Goal: Task Accomplishment & Management: Manage account settings

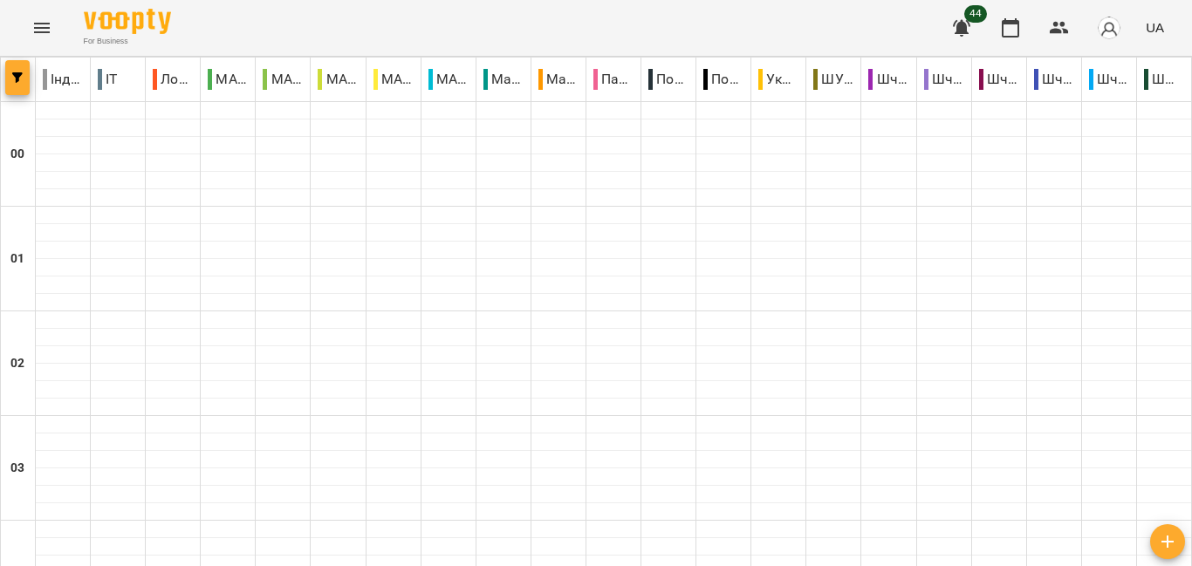
click at [26, 76] on span "button" at bounding box center [17, 77] width 24 height 10
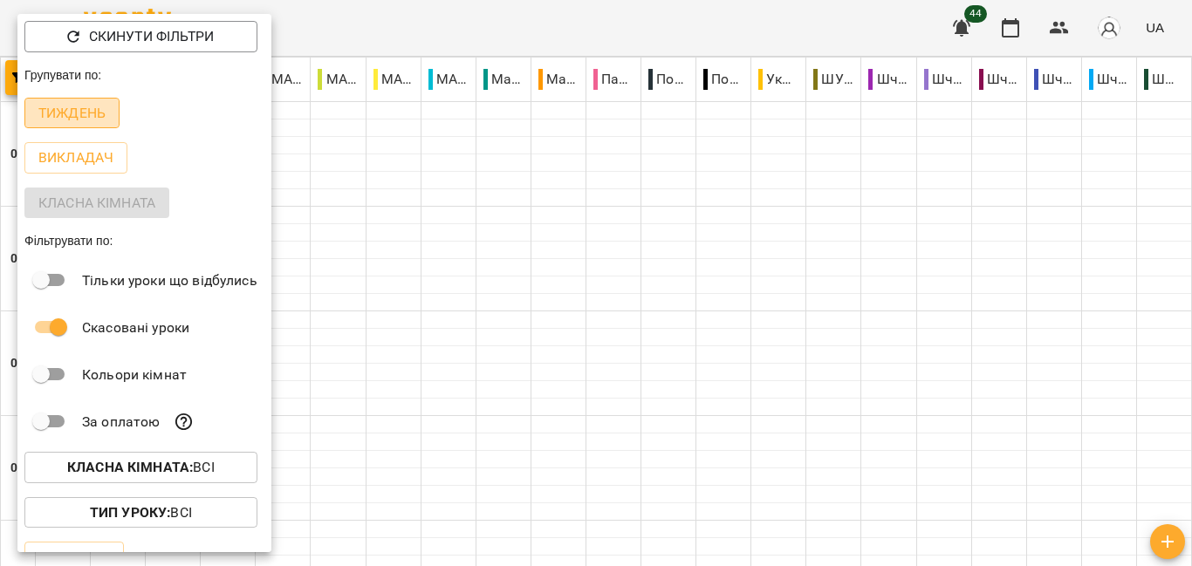
click at [72, 115] on p "Тиждень" at bounding box center [71, 113] width 67 height 21
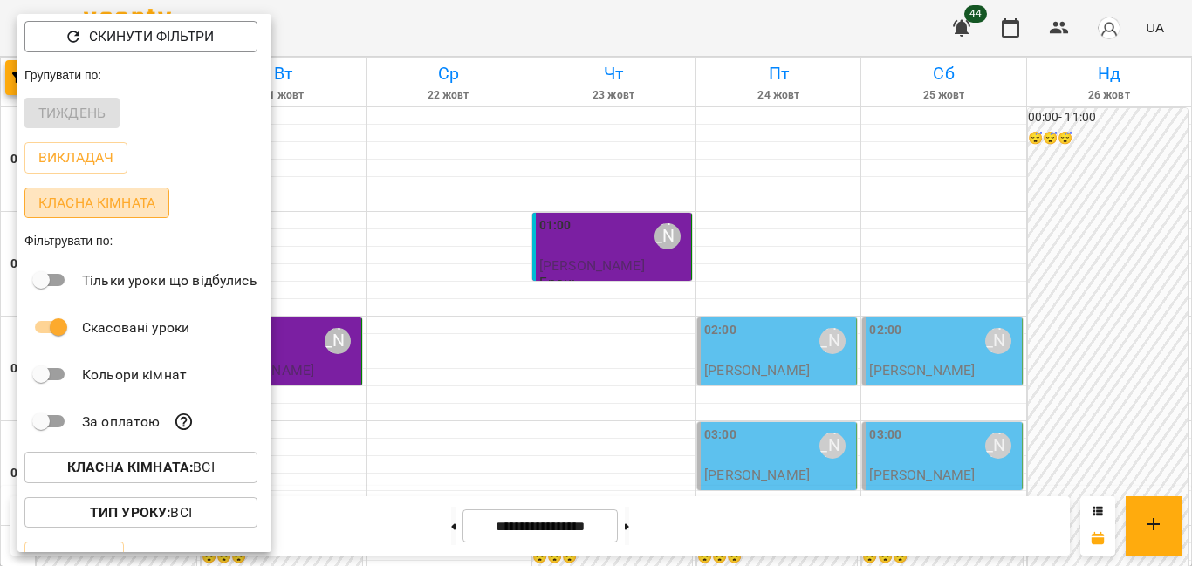
click at [112, 203] on p "Класна кімната" at bounding box center [96, 203] width 117 height 21
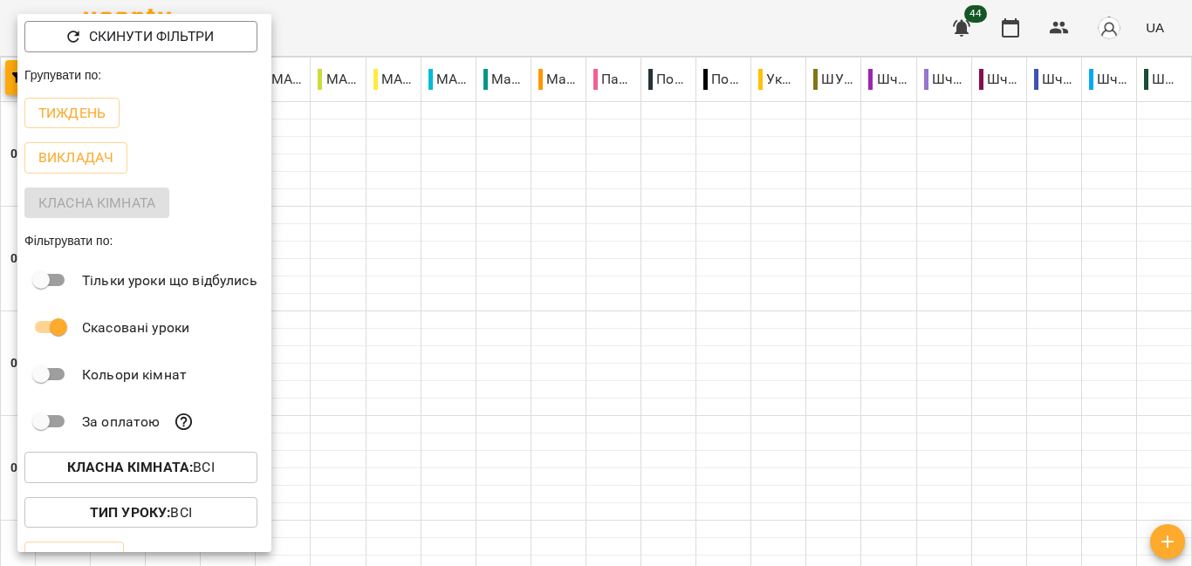
click at [460, 186] on div at bounding box center [596, 283] width 1192 height 566
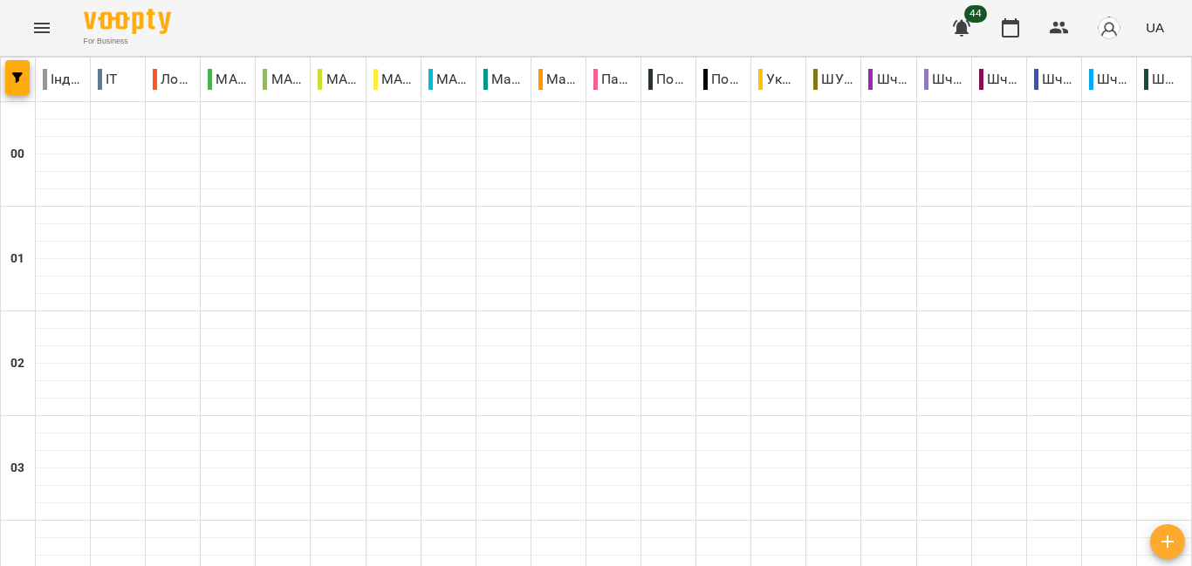
scroll to position [1739, 0]
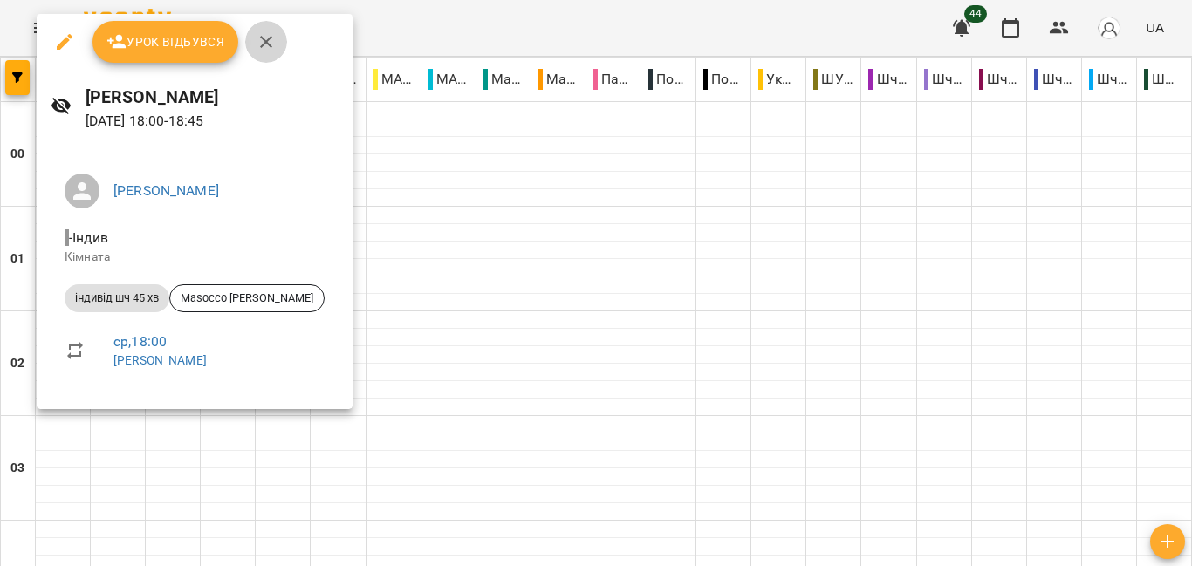
click at [271, 44] on icon "button" at bounding box center [266, 41] width 21 height 21
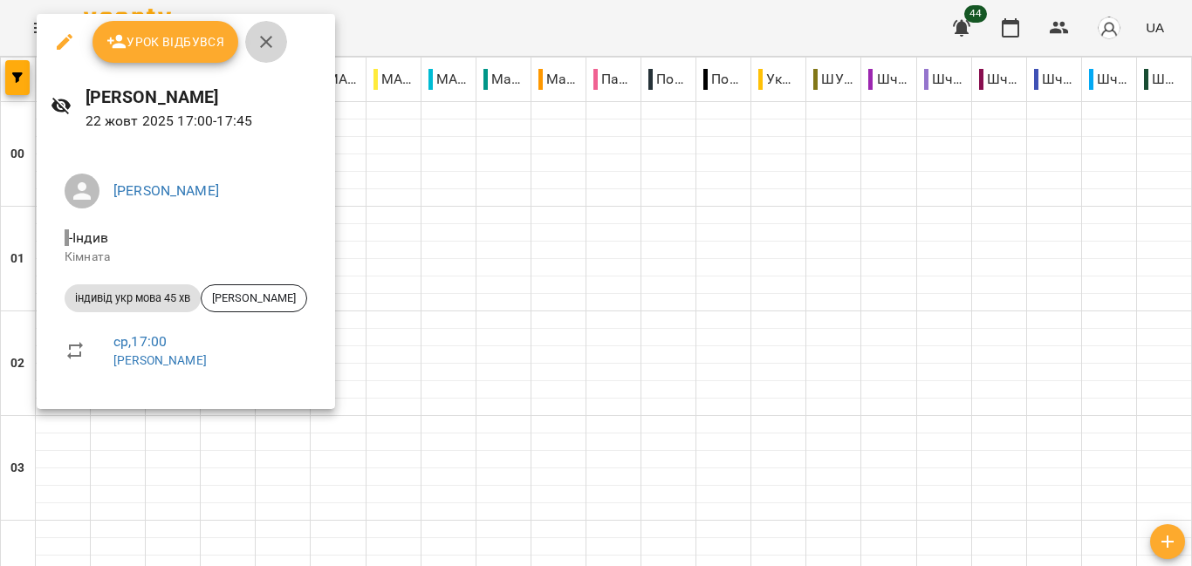
click at [264, 44] on icon "button" at bounding box center [266, 41] width 21 height 21
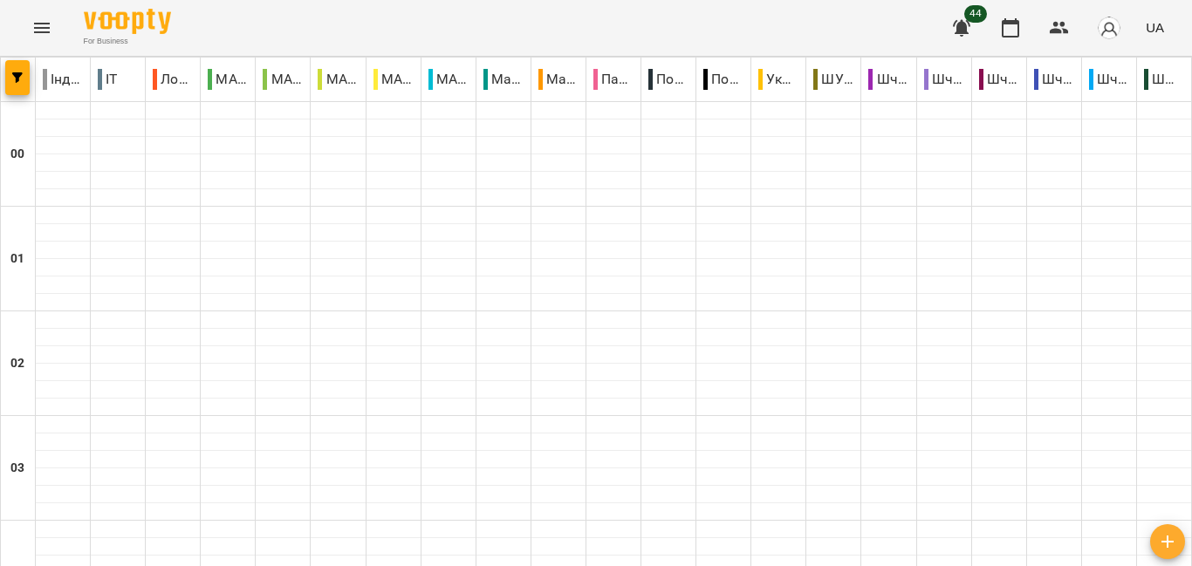
click at [264, 44] on div "For Business 44 UA" at bounding box center [596, 28] width 1192 height 56
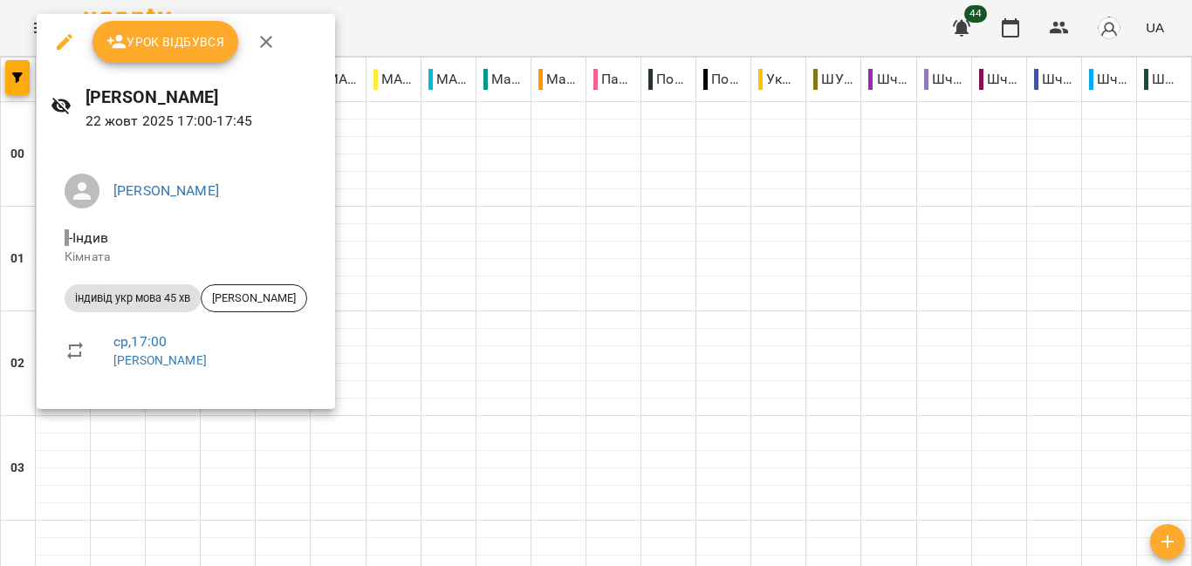
click at [260, 40] on icon "button" at bounding box center [266, 41] width 21 height 21
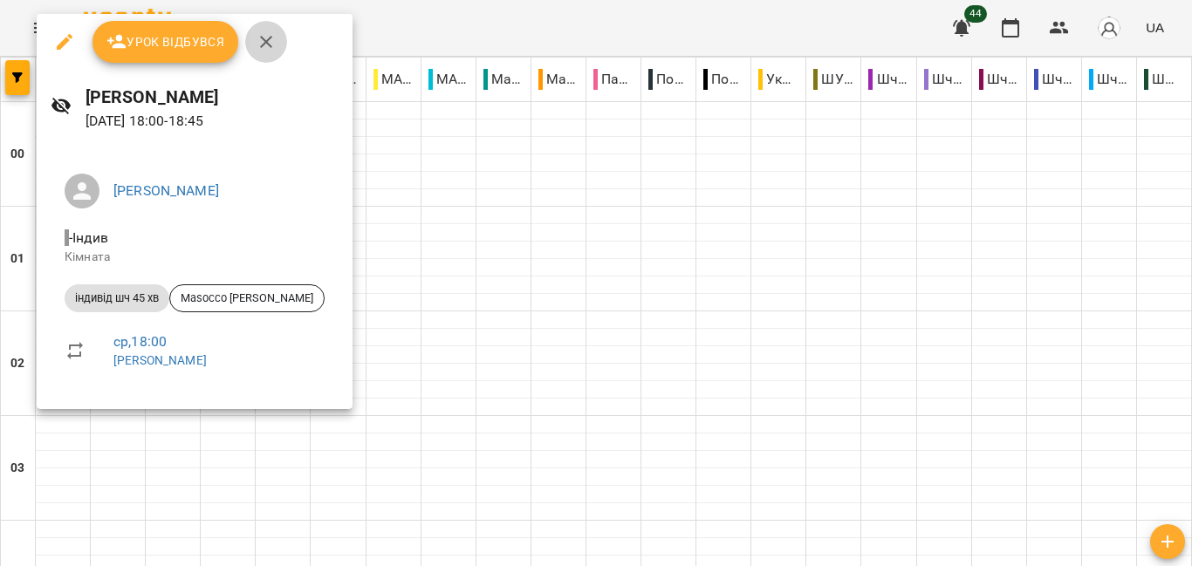
click at [267, 45] on icon "button" at bounding box center [266, 42] width 12 height 12
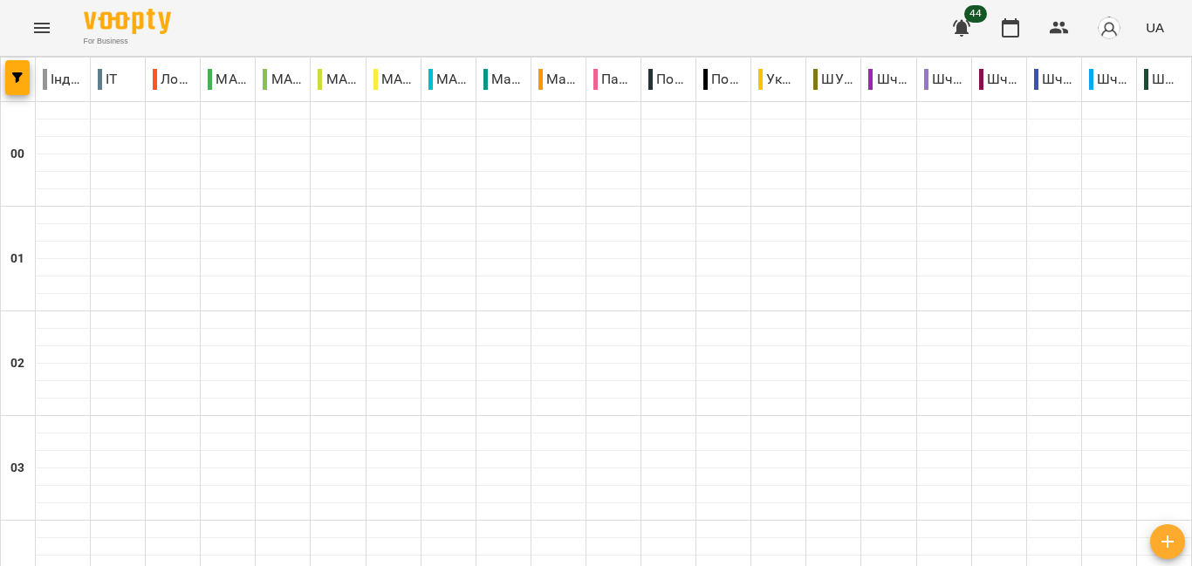
click at [46, 39] on button "Menu" at bounding box center [42, 28] width 42 height 42
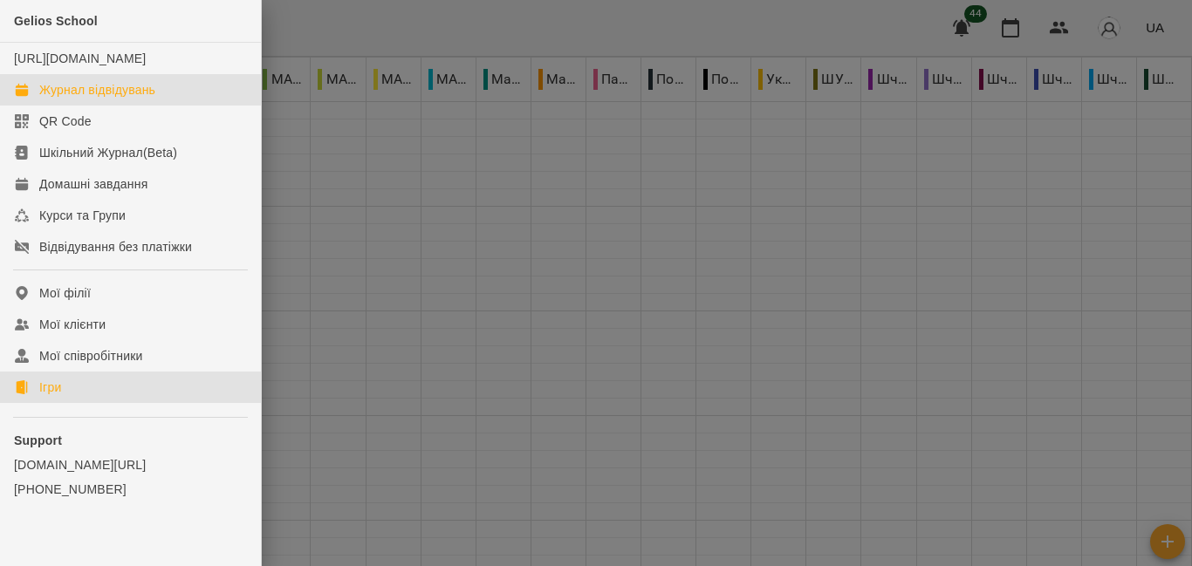
click at [64, 403] on link "Ігри" at bounding box center [130, 387] width 261 height 31
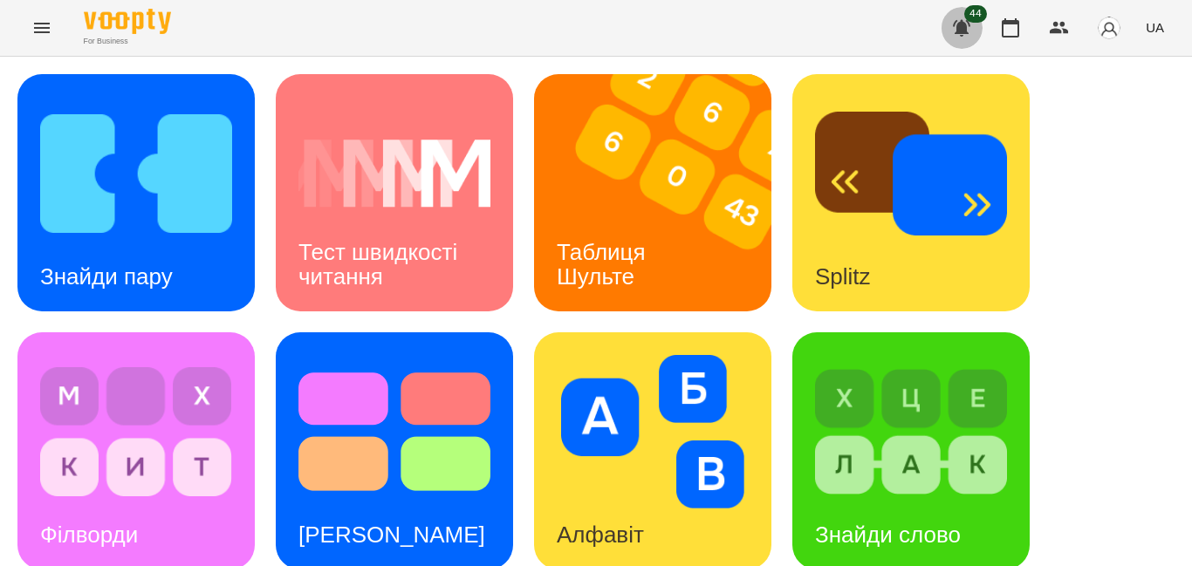
click at [966, 26] on icon "button" at bounding box center [961, 28] width 17 height 17
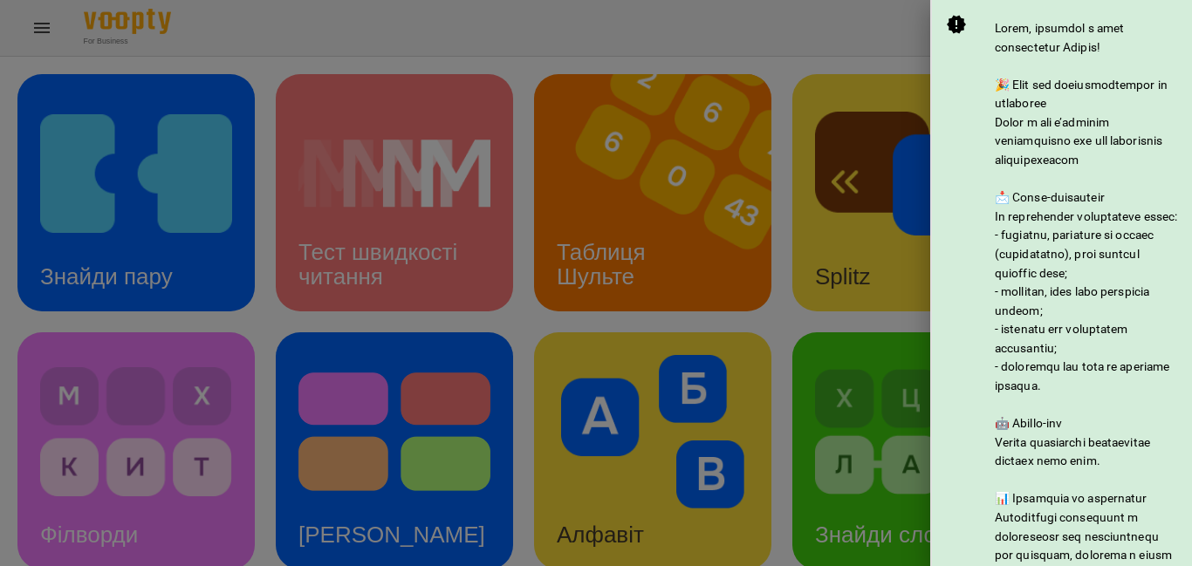
click at [679, 306] on div at bounding box center [596, 283] width 1192 height 566
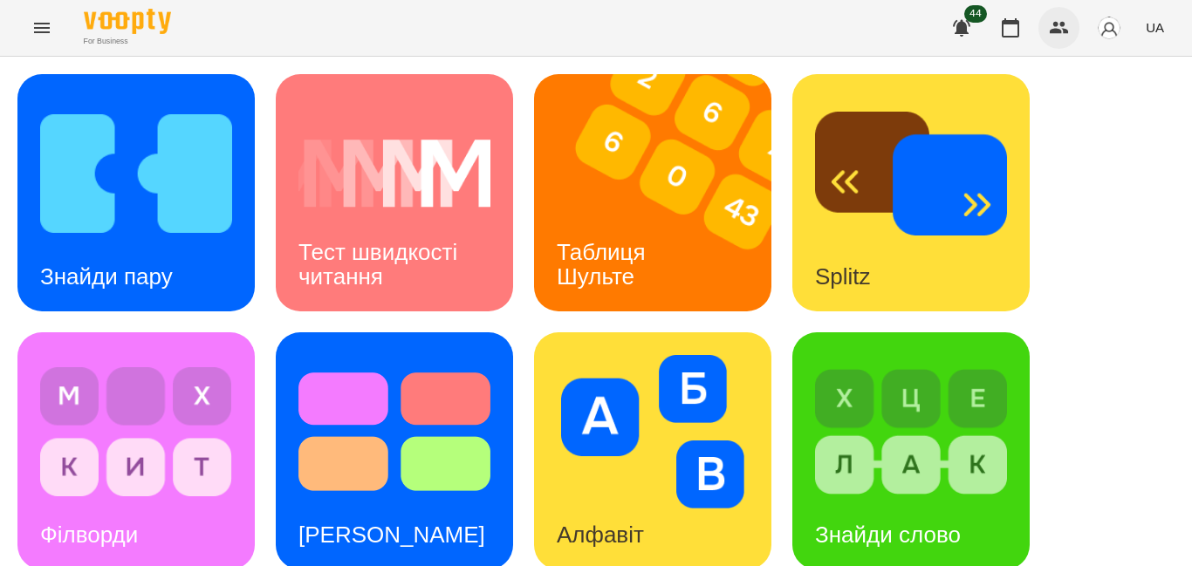
click at [1067, 24] on icon "button" at bounding box center [1059, 27] width 21 height 21
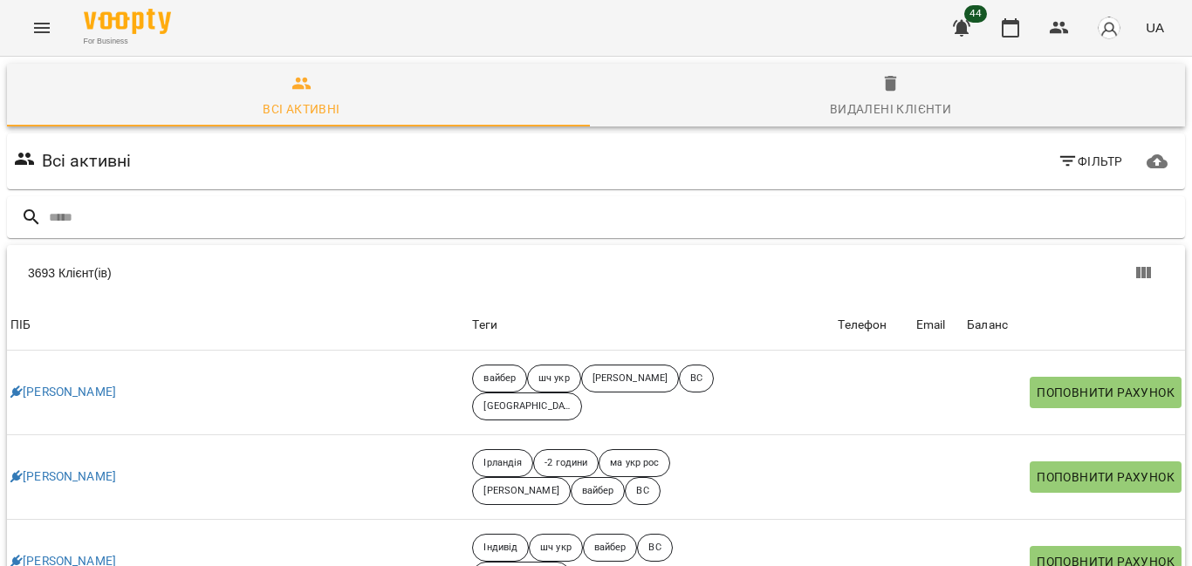
click at [38, 31] on icon "Menu" at bounding box center [41, 27] width 21 height 21
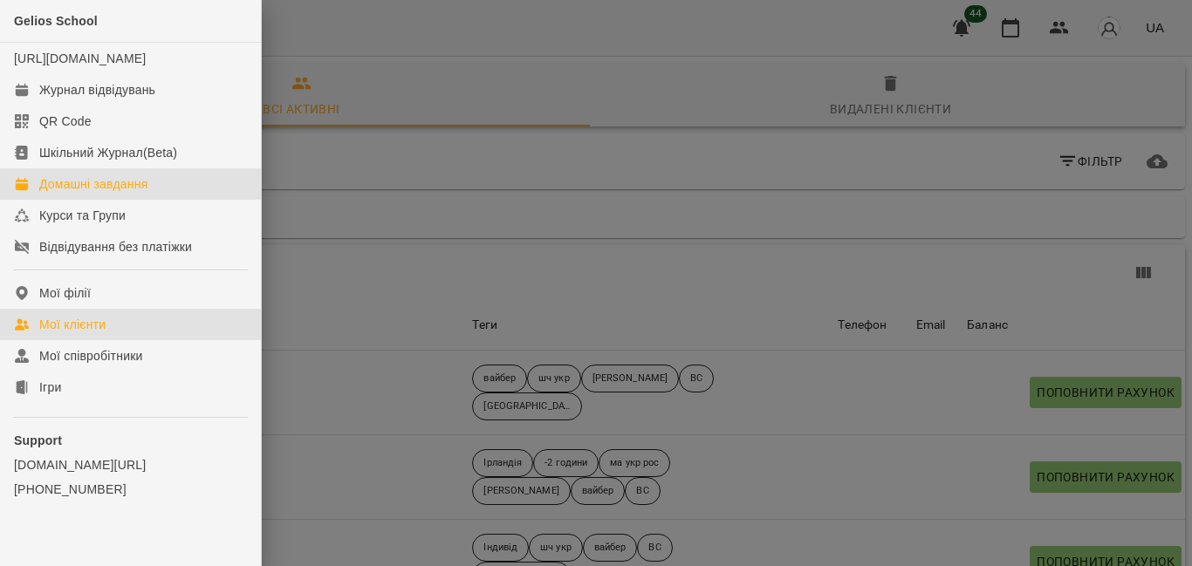
click at [137, 193] on div "Домашні завдання" at bounding box center [93, 183] width 108 height 17
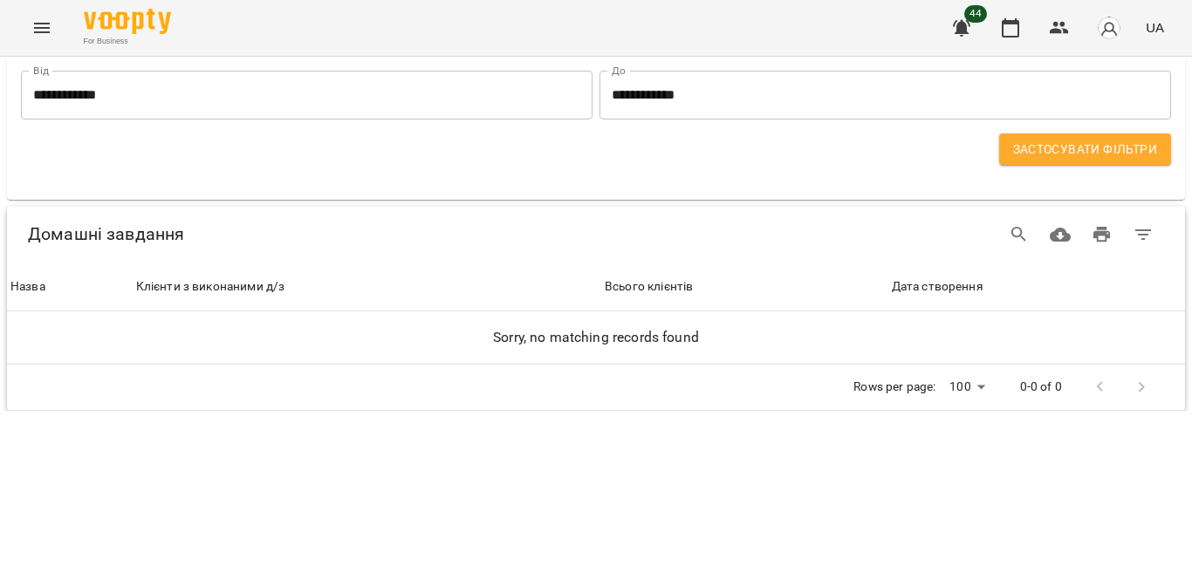
drag, startPoint x: 1191, startPoint y: 511, endPoint x: 1191, endPoint y: 376, distance: 135.3
click at [1191, 376] on div "**********" at bounding box center [596, 234] width 1192 height 354
click at [42, 29] on icon "Menu" at bounding box center [41, 27] width 21 height 21
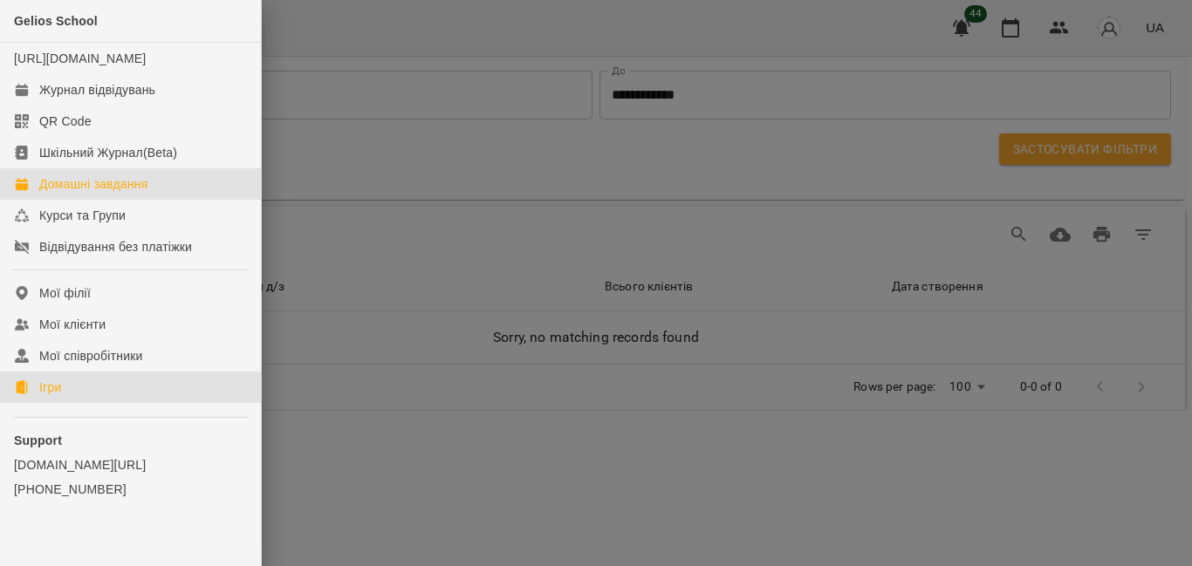
click at [61, 396] on div "Ігри" at bounding box center [50, 387] width 22 height 17
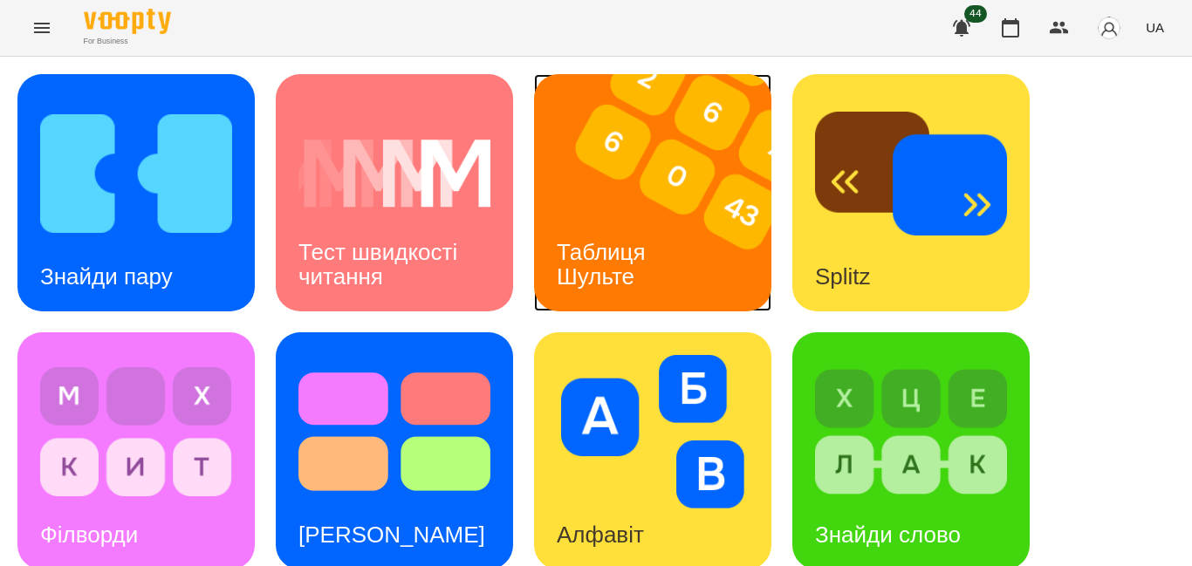
click at [647, 162] on img at bounding box center [663, 192] width 259 height 237
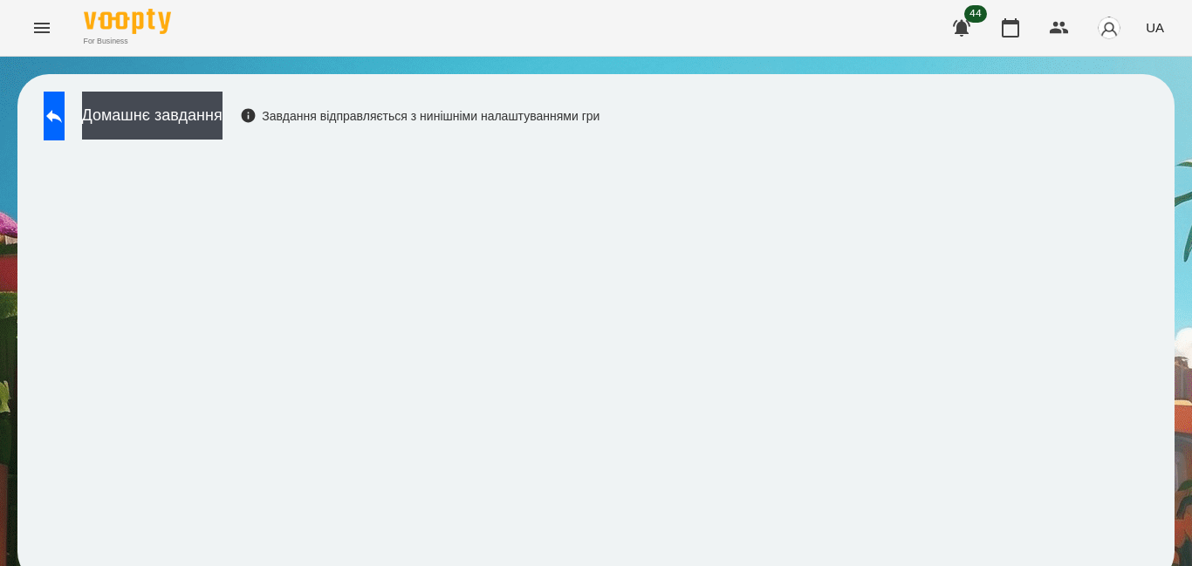
scroll to position [17, 0]
click at [65, 106] on icon at bounding box center [54, 116] width 21 height 21
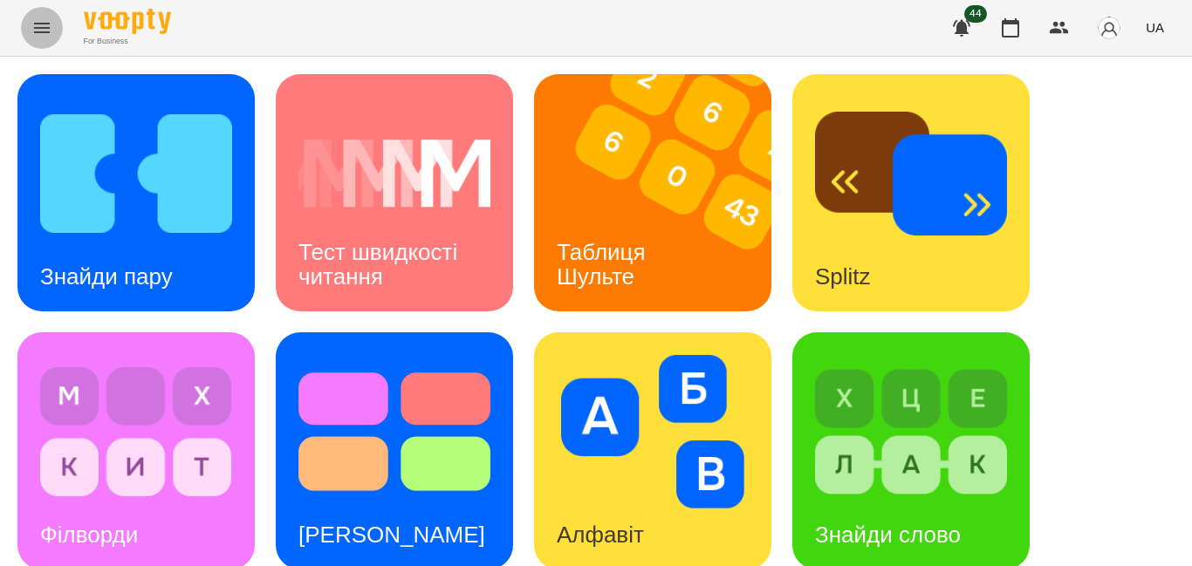
click at [47, 33] on icon "Menu" at bounding box center [41, 27] width 21 height 21
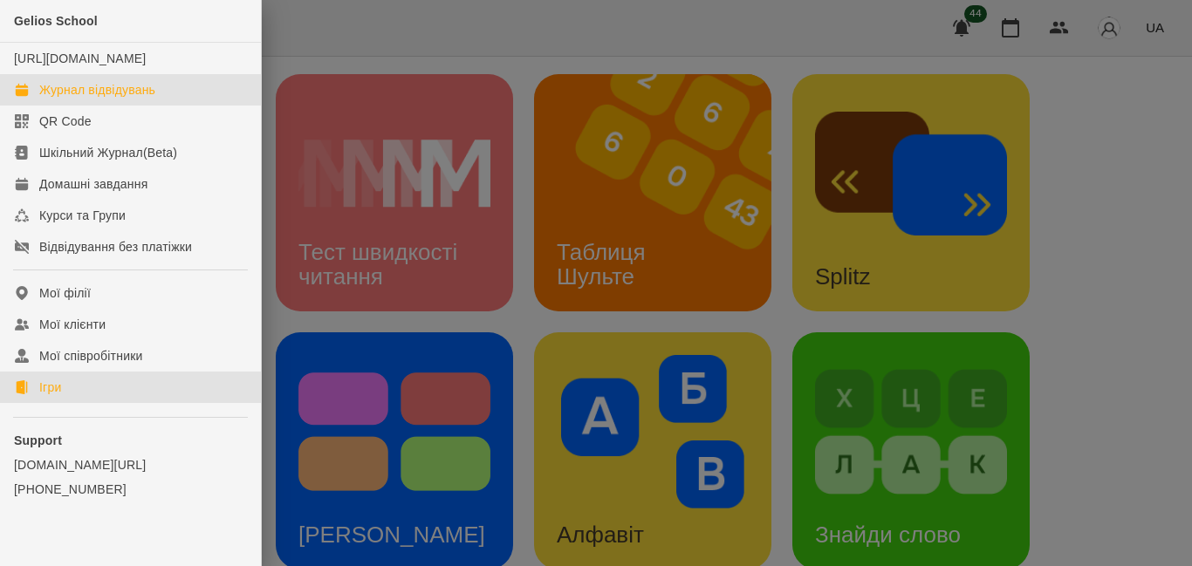
click at [79, 99] on div "Журнал відвідувань" at bounding box center [97, 89] width 116 height 17
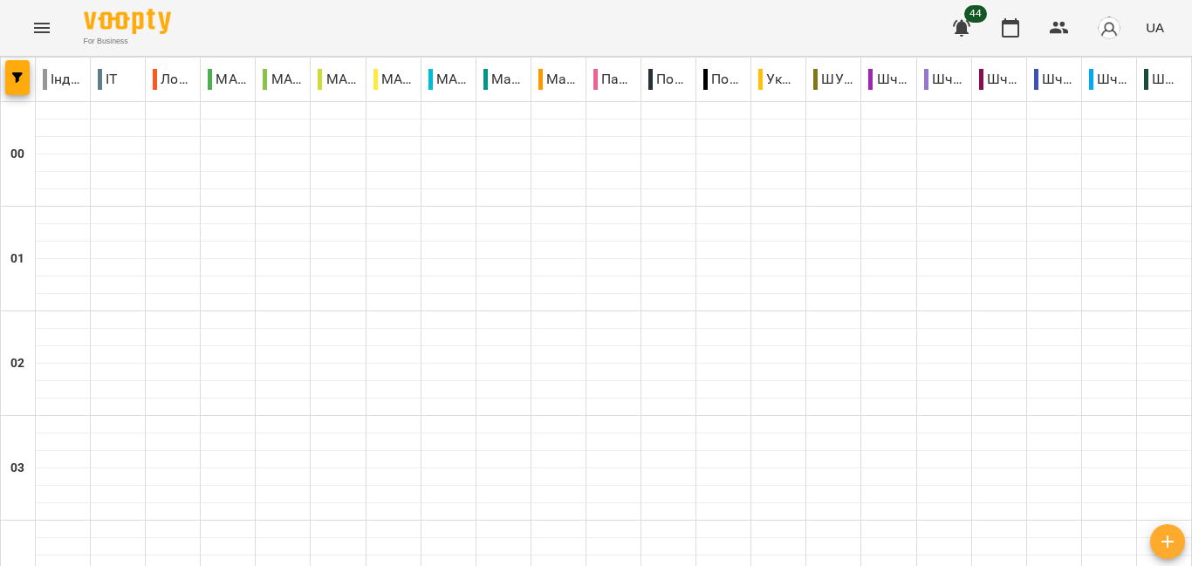
scroll to position [1775, 0]
click at [51, 31] on icon "Menu" at bounding box center [41, 27] width 21 height 21
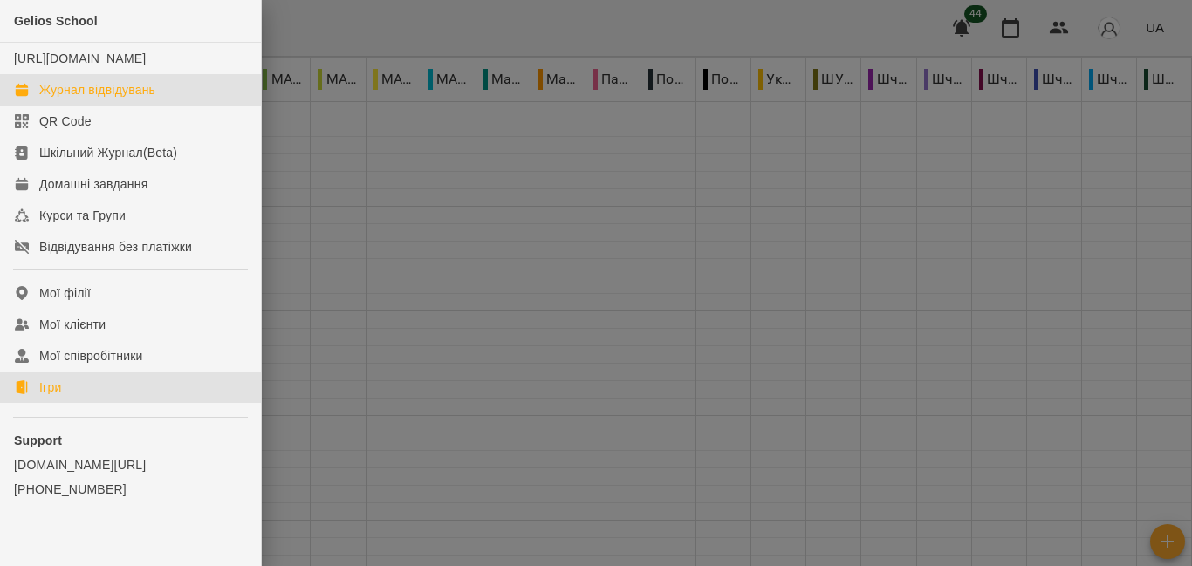
click at [58, 396] on div "Ігри" at bounding box center [50, 387] width 22 height 17
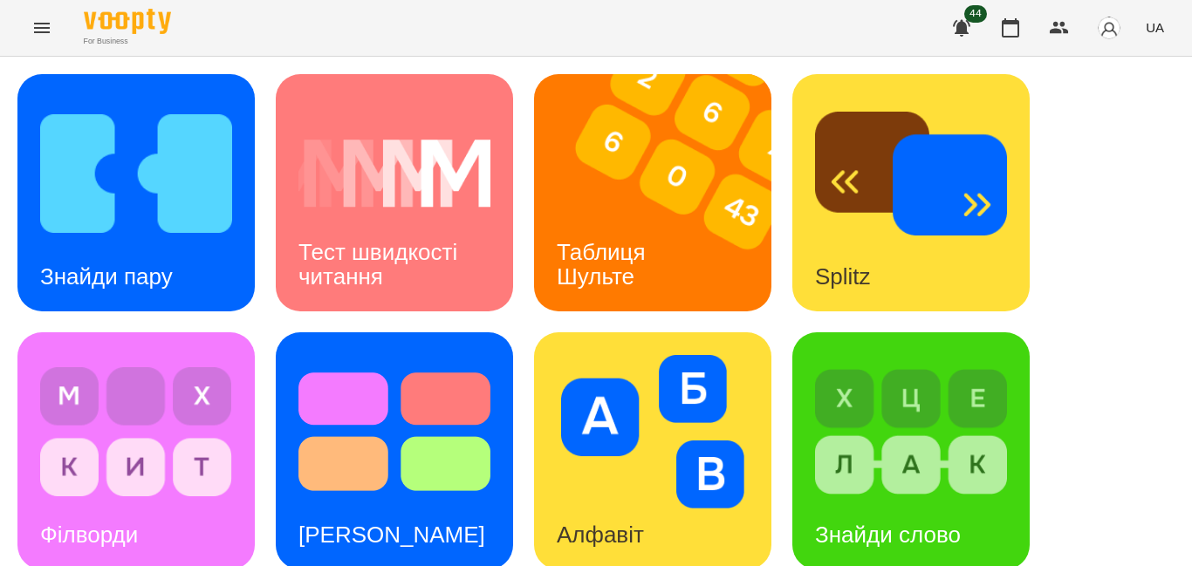
click at [39, 25] on icon "Menu" at bounding box center [41, 27] width 21 height 21
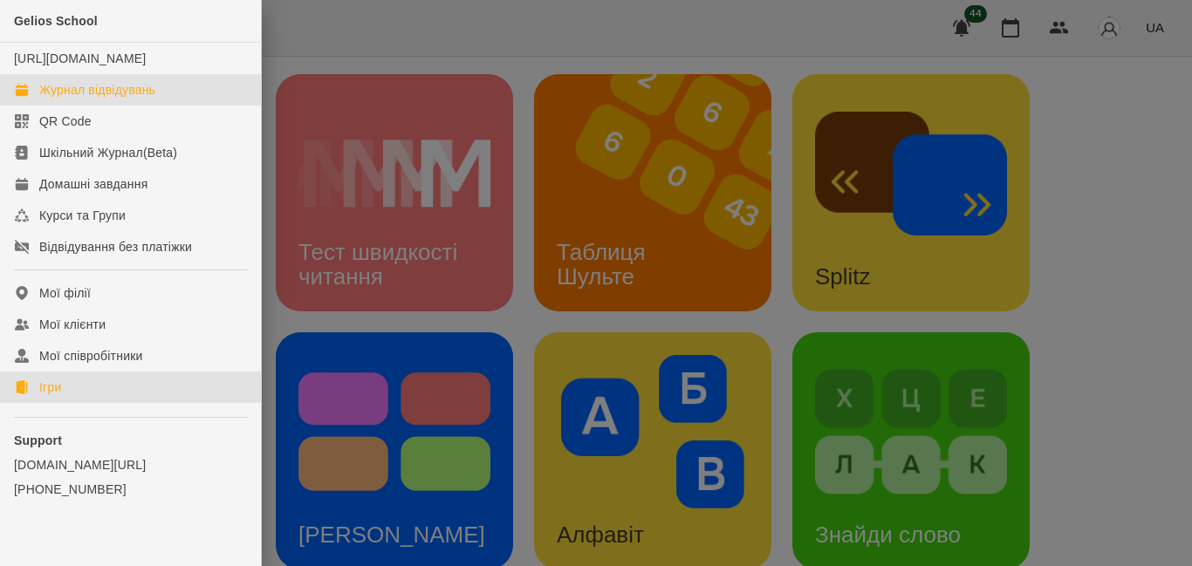
click at [96, 99] on div "Журнал відвідувань" at bounding box center [97, 89] width 116 height 17
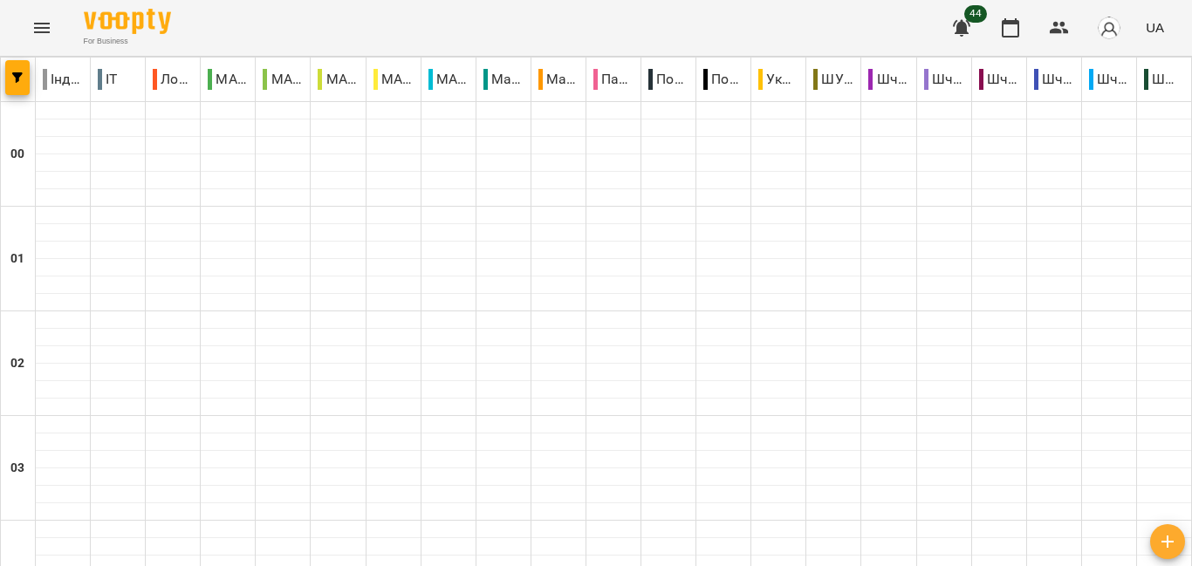
scroll to position [1695, 0]
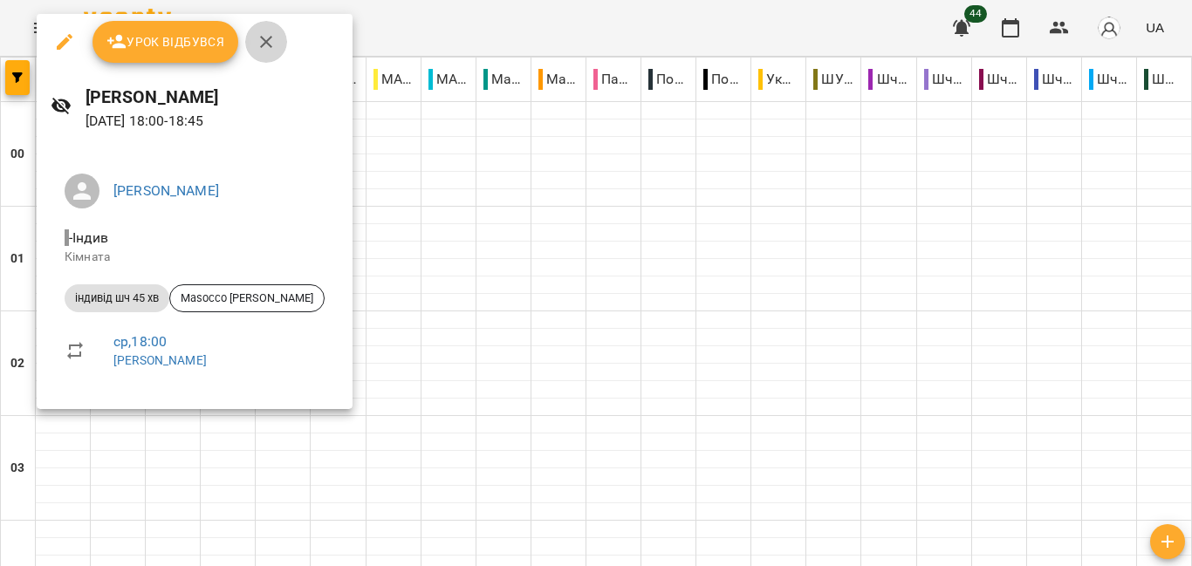
click at [266, 37] on icon "button" at bounding box center [266, 41] width 21 height 21
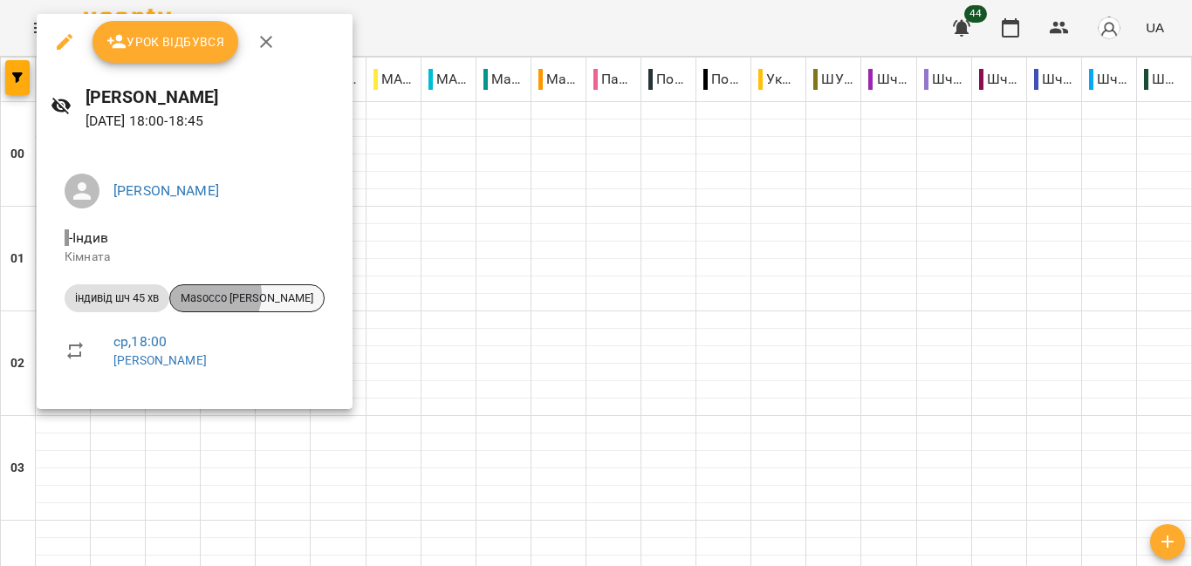
click at [216, 295] on span "Masocco [PERSON_NAME]" at bounding box center [247, 299] width 154 height 16
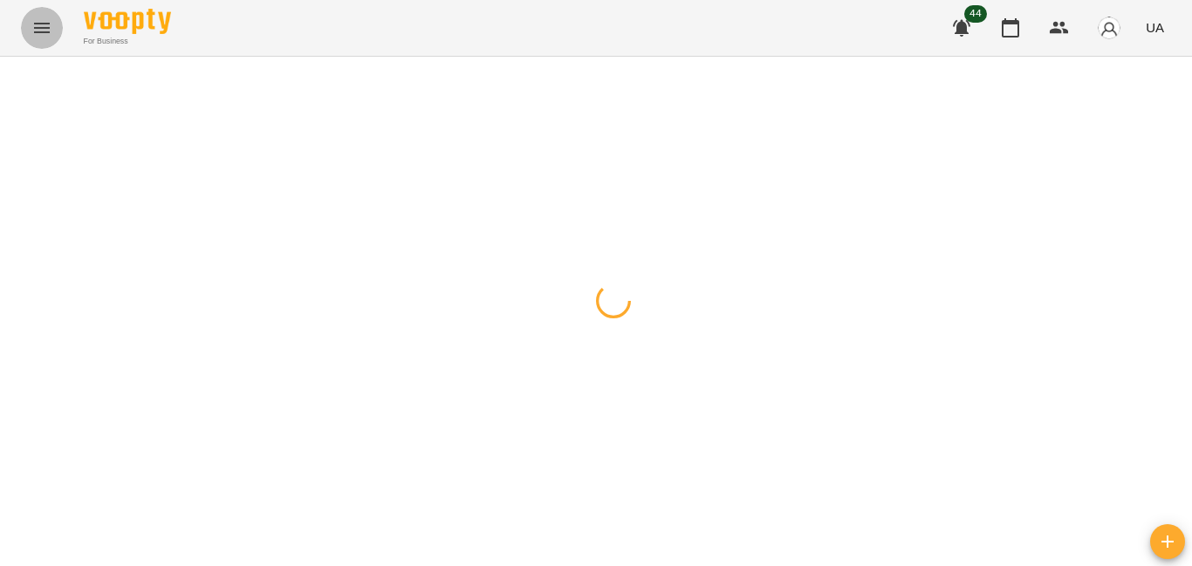
click at [38, 31] on icon "Menu" at bounding box center [41, 27] width 21 height 21
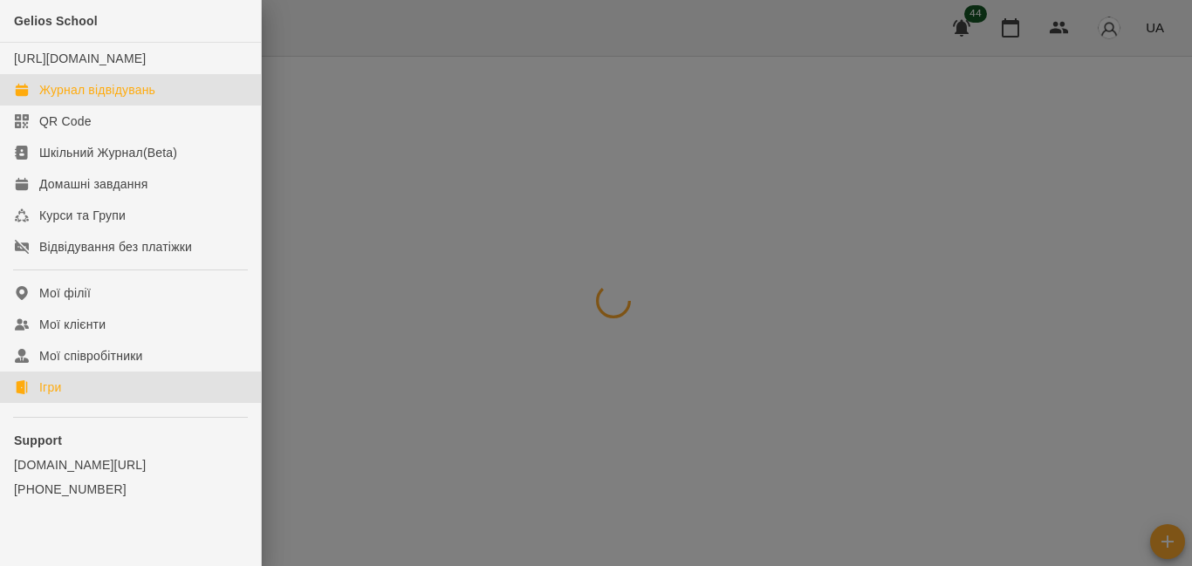
click at [58, 396] on div "Ігри" at bounding box center [50, 387] width 22 height 17
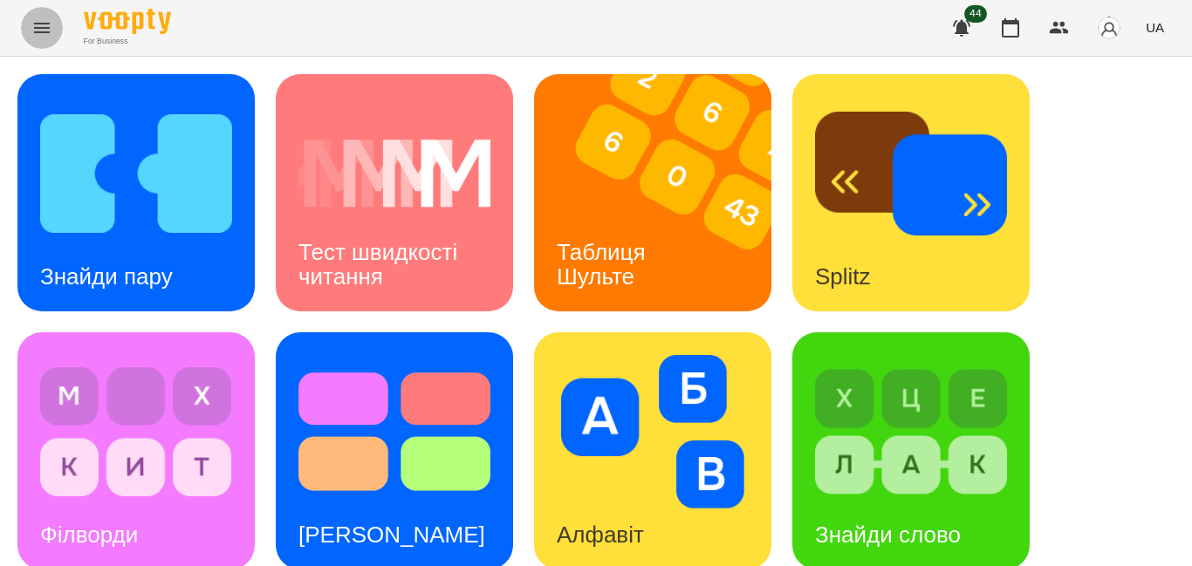
click at [25, 31] on button "Menu" at bounding box center [42, 28] width 42 height 42
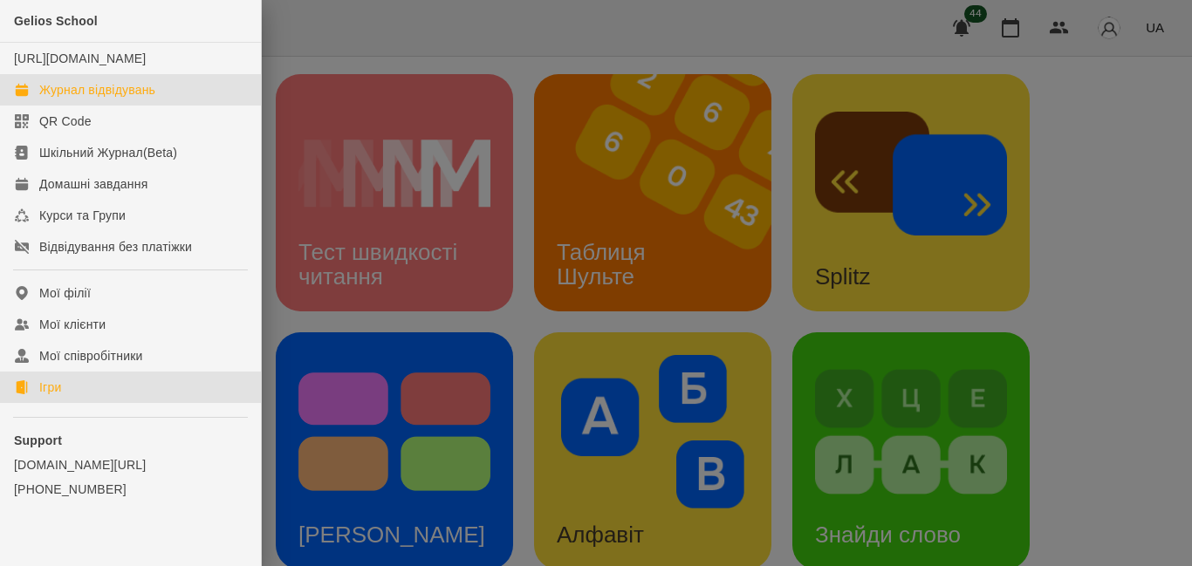
click at [83, 99] on div "Журнал відвідувань" at bounding box center [97, 89] width 116 height 17
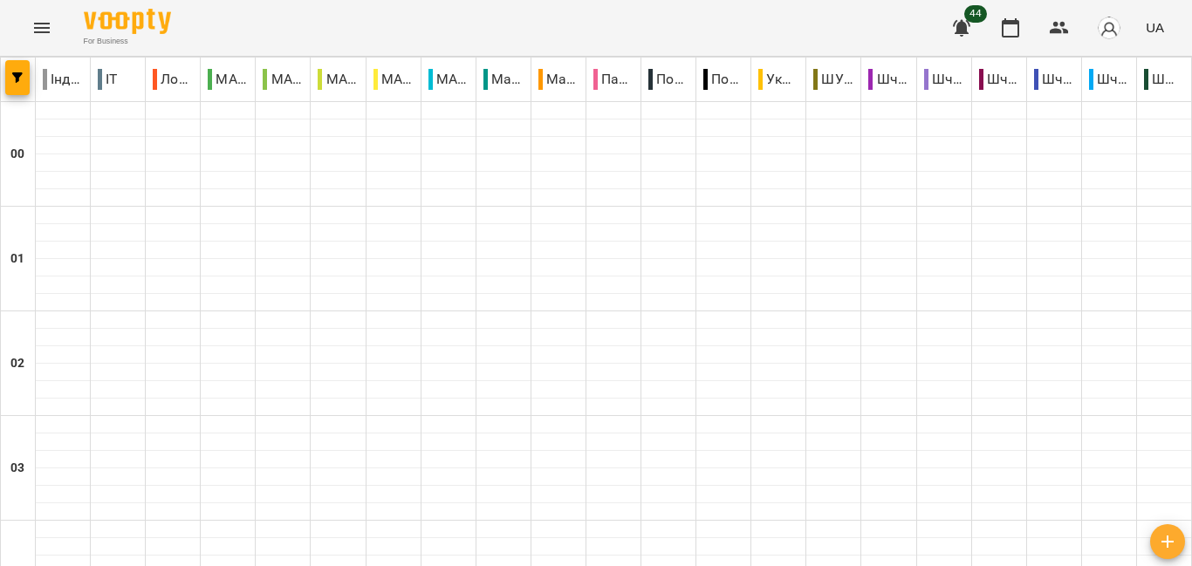
scroll to position [1720, 0]
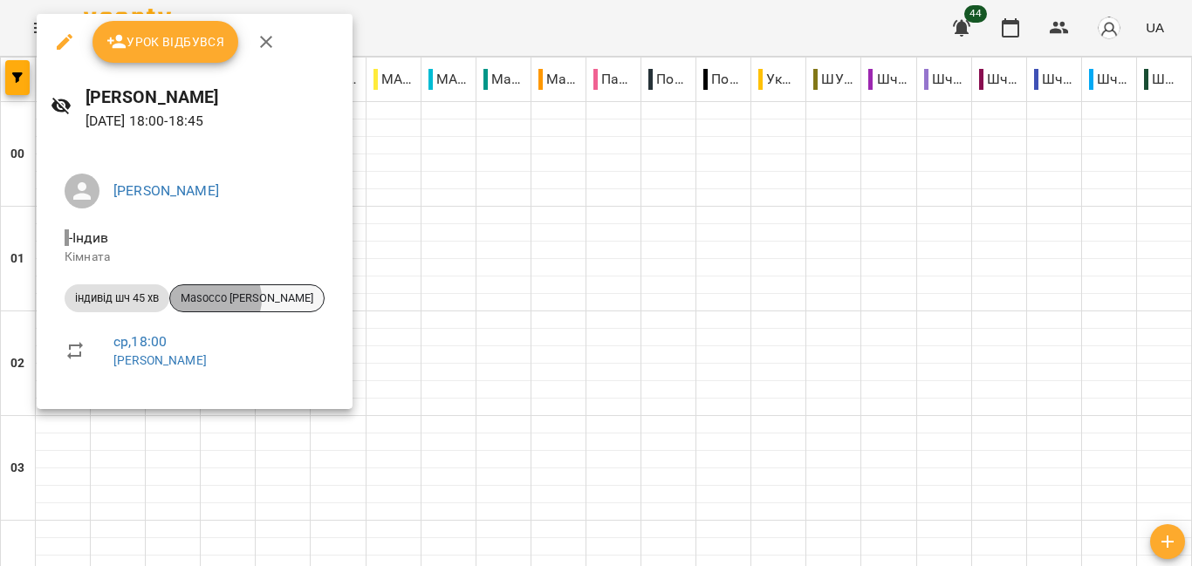
click at [216, 299] on span "Masocco [PERSON_NAME]" at bounding box center [247, 299] width 154 height 16
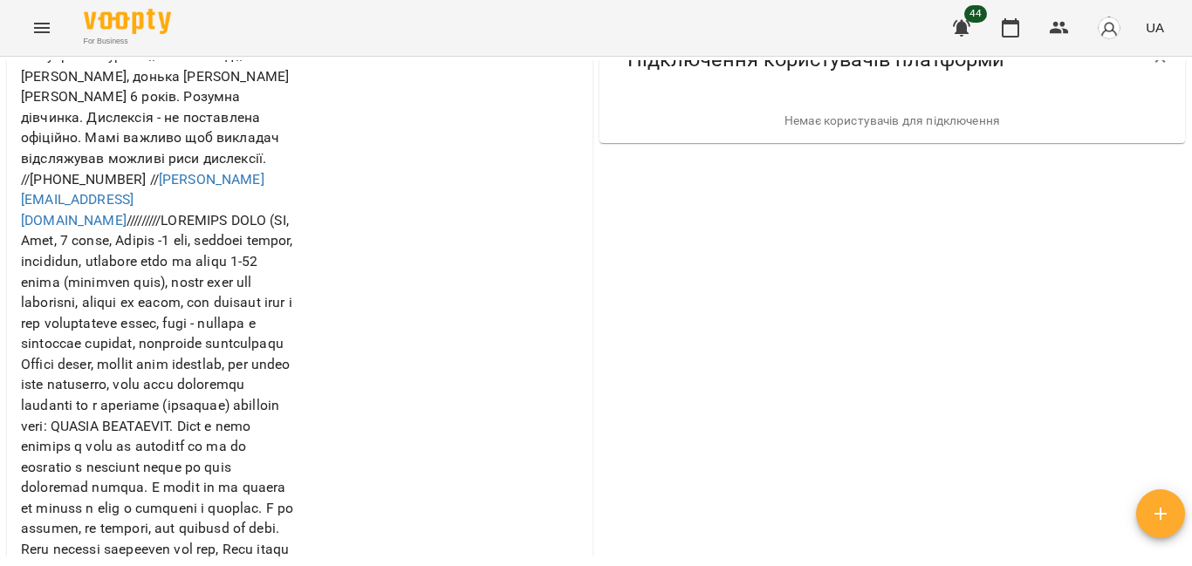
scroll to position [118, 0]
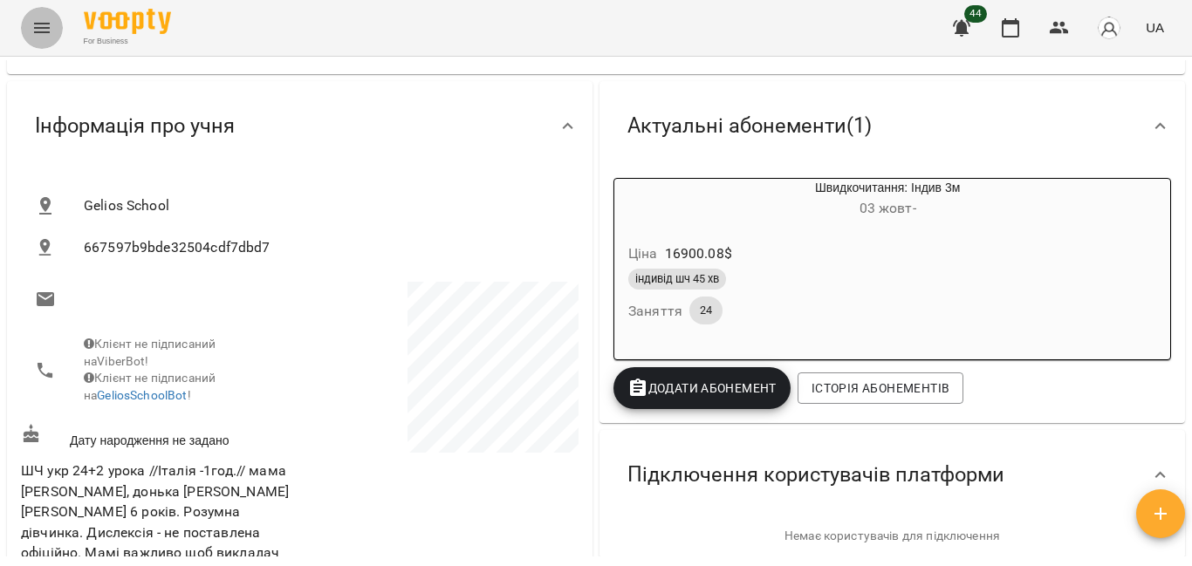
click at [31, 20] on button "Menu" at bounding box center [42, 28] width 42 height 42
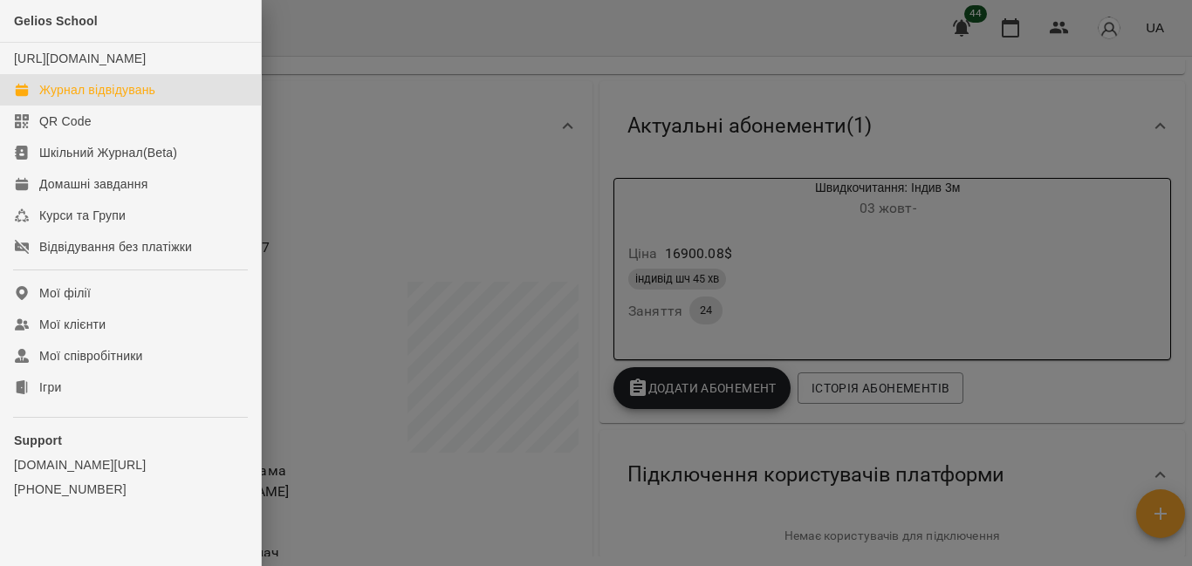
click at [93, 99] on div "Журнал відвідувань" at bounding box center [97, 89] width 116 height 17
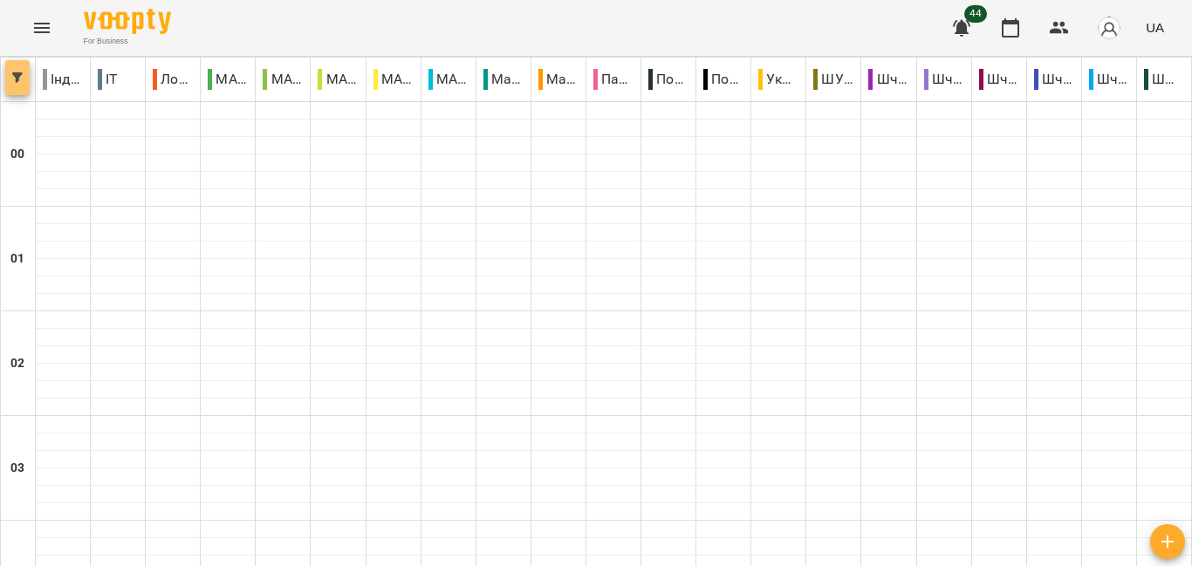
click at [17, 74] on icon "button" at bounding box center [17, 77] width 10 height 10
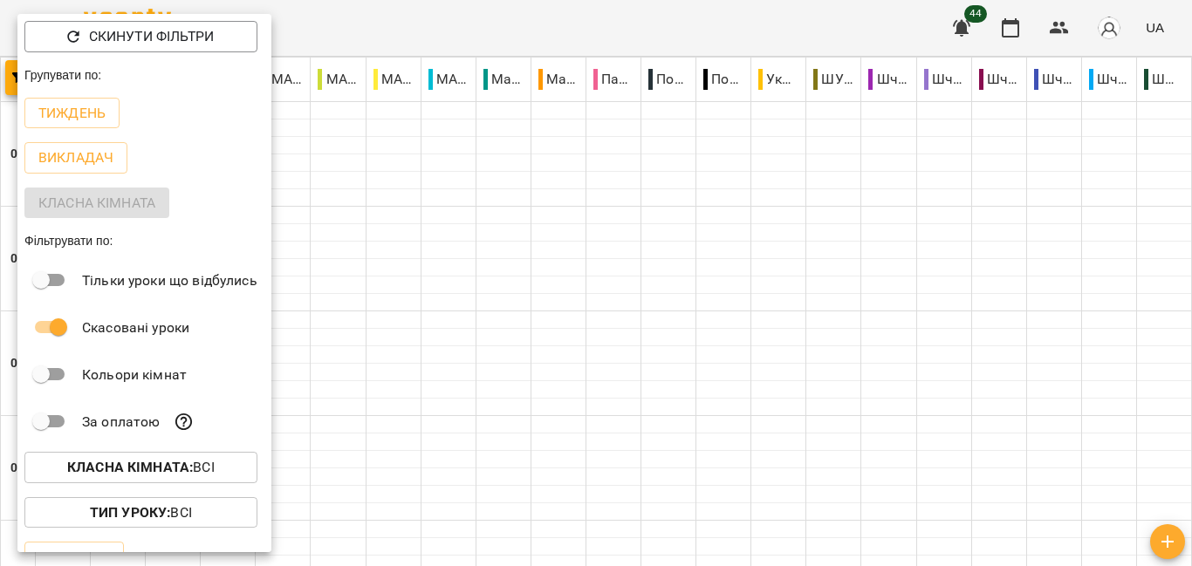
click at [509, 237] on div at bounding box center [596, 283] width 1192 height 566
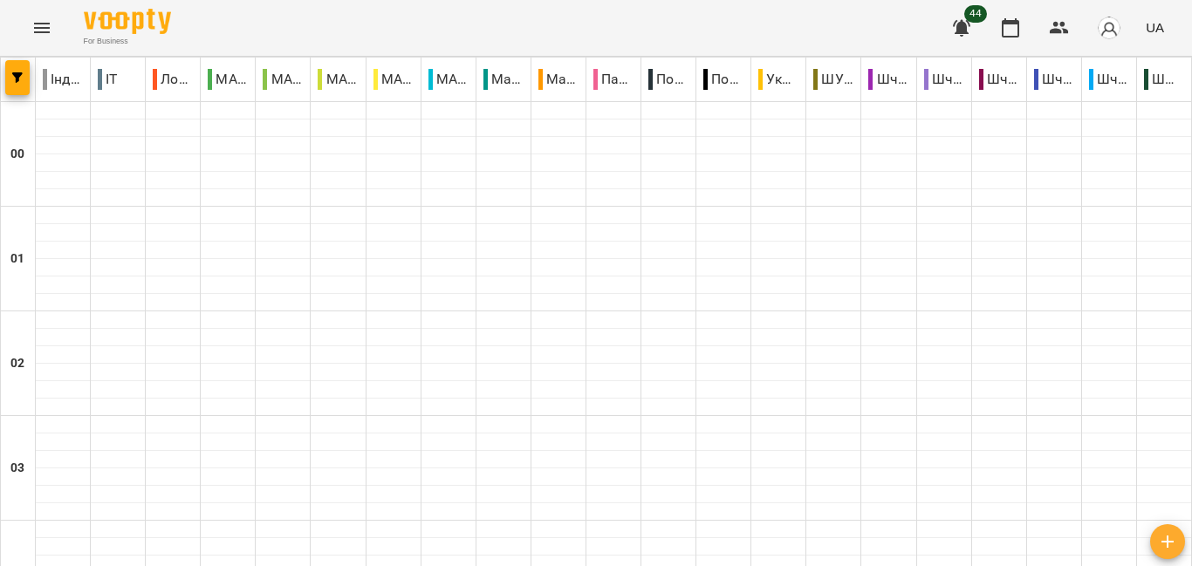
scroll to position [1695, 0]
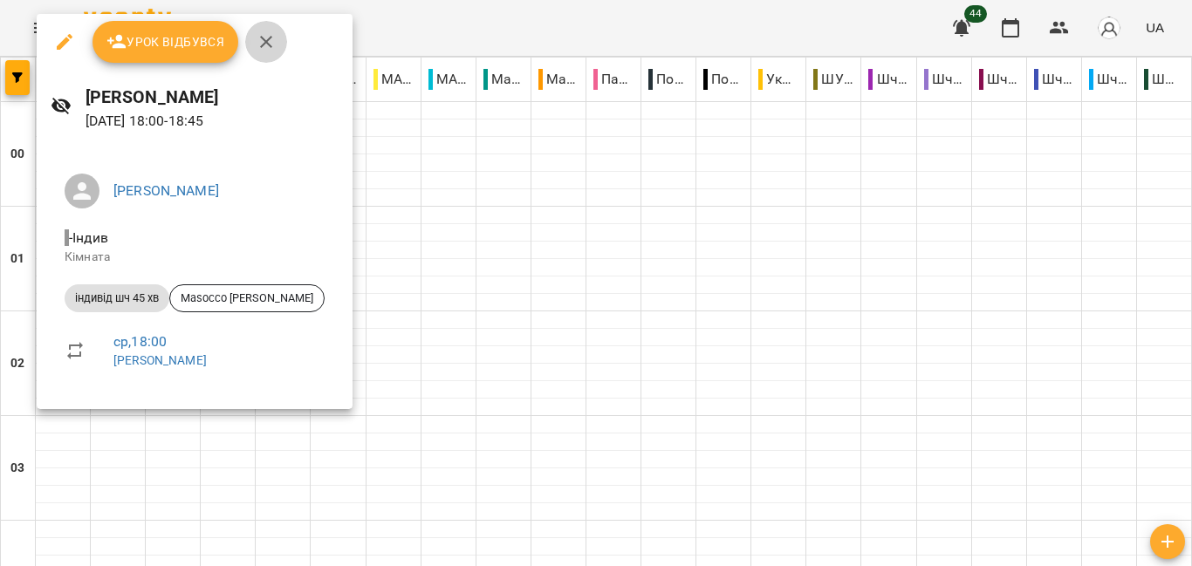
click at [263, 41] on icon "button" at bounding box center [266, 42] width 12 height 12
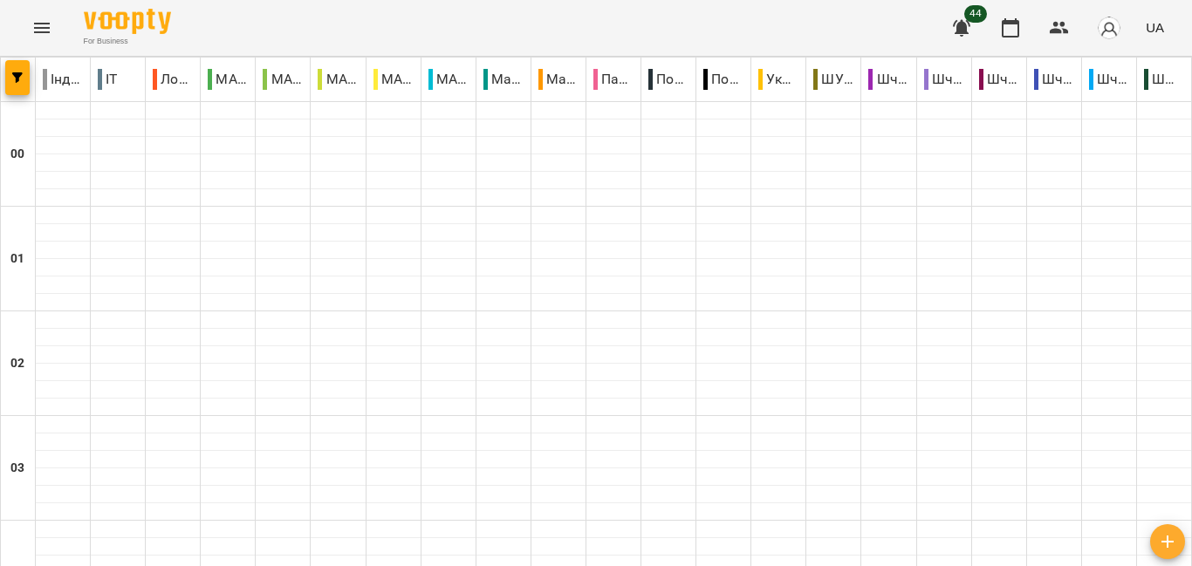
click at [39, 34] on icon "Menu" at bounding box center [41, 27] width 21 height 21
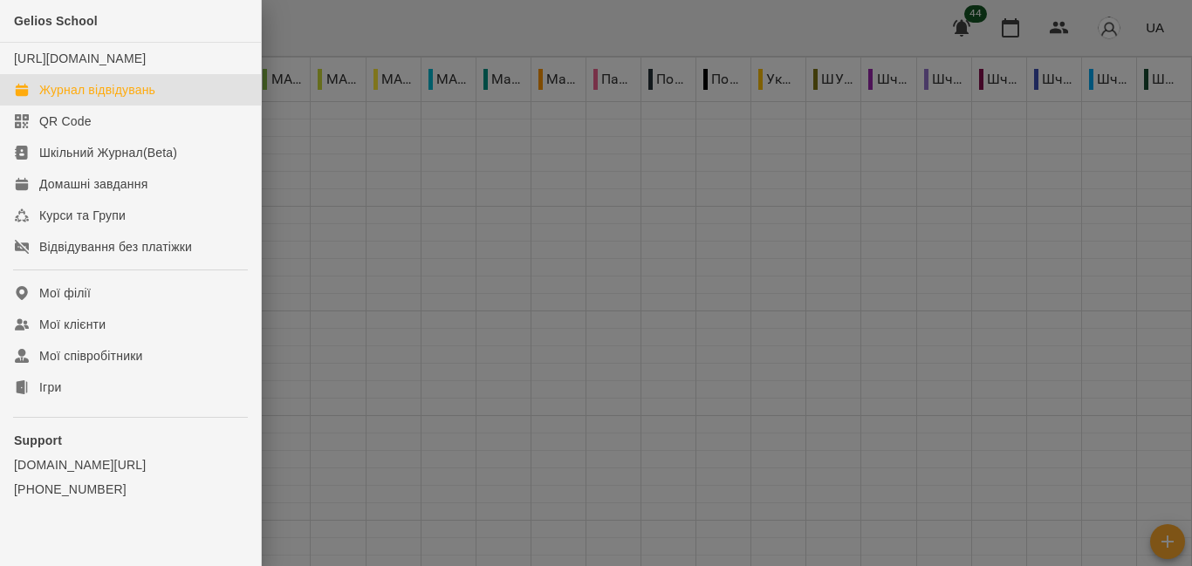
click at [368, 154] on div at bounding box center [596, 283] width 1192 height 566
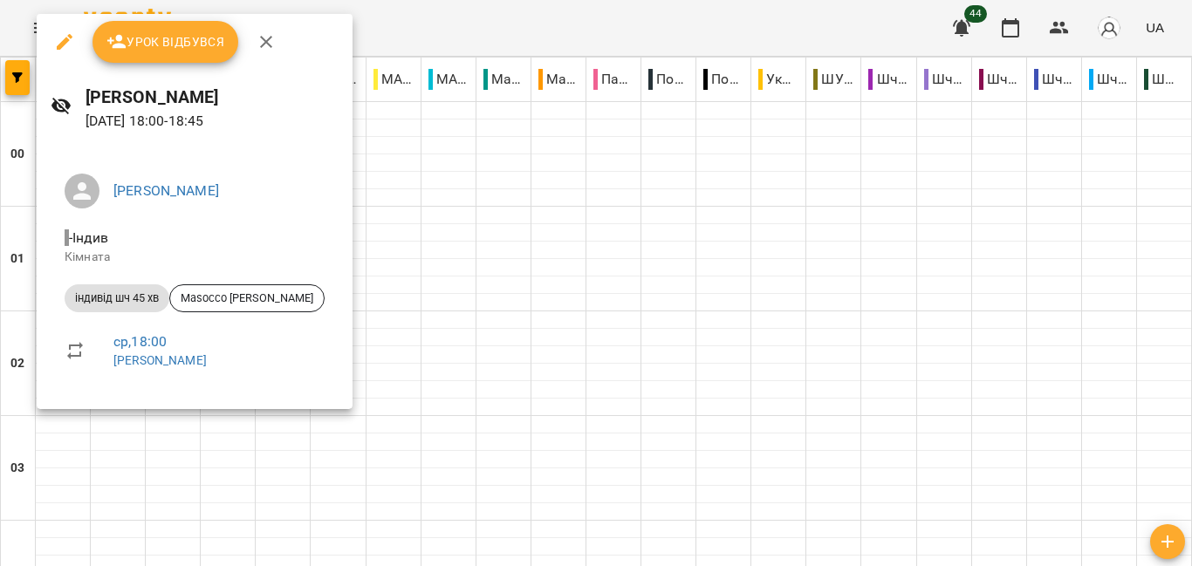
click at [267, 43] on icon "button" at bounding box center [266, 41] width 21 height 21
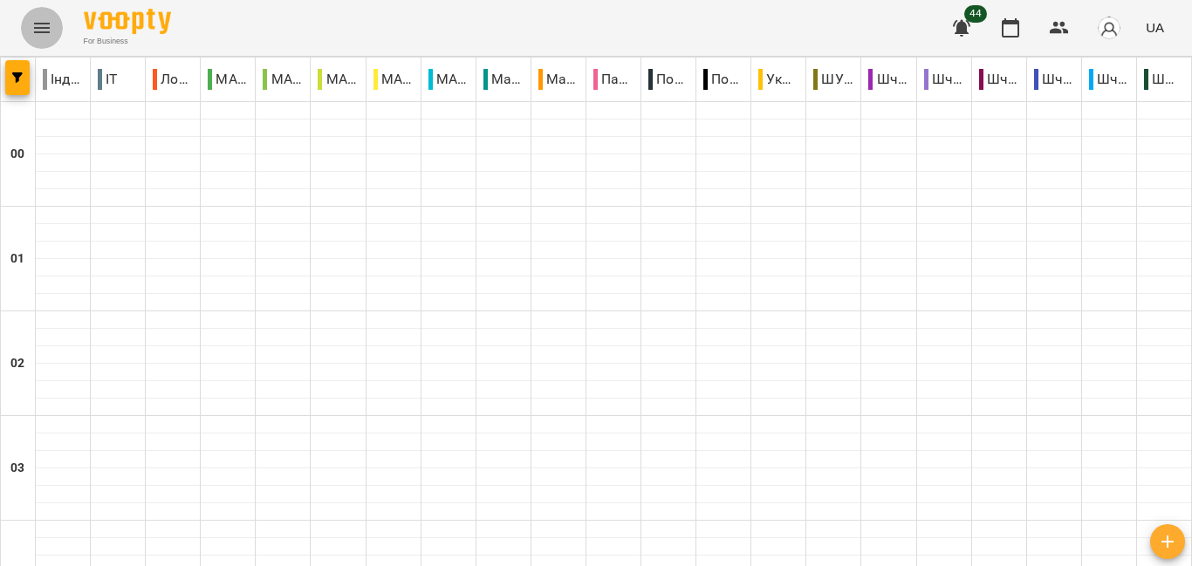
click at [37, 36] on icon "Menu" at bounding box center [41, 27] width 21 height 21
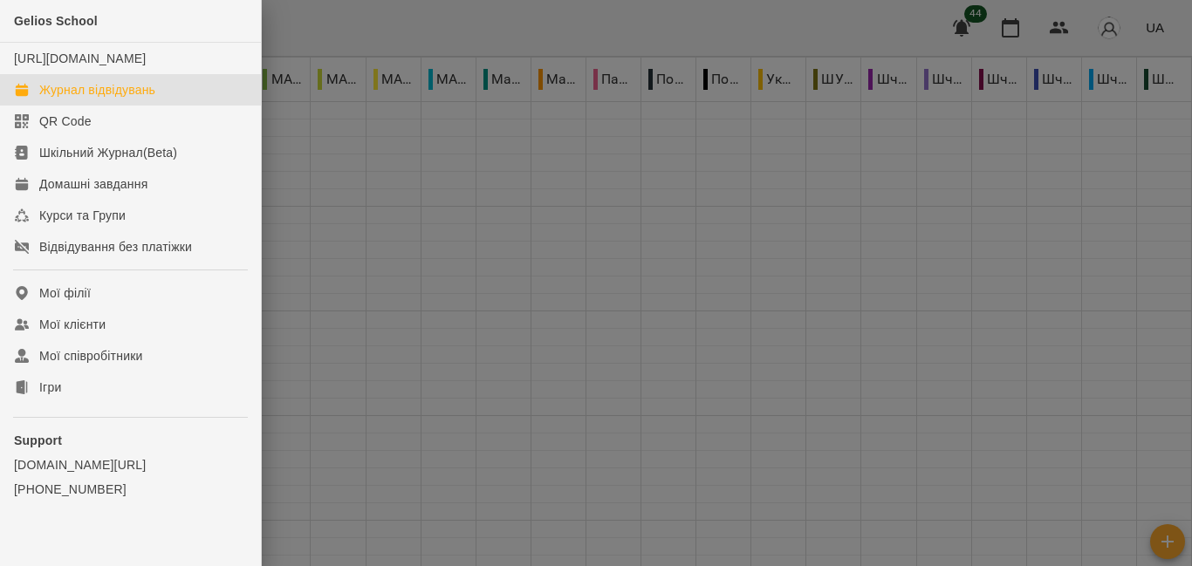
click at [312, 200] on div at bounding box center [596, 283] width 1192 height 566
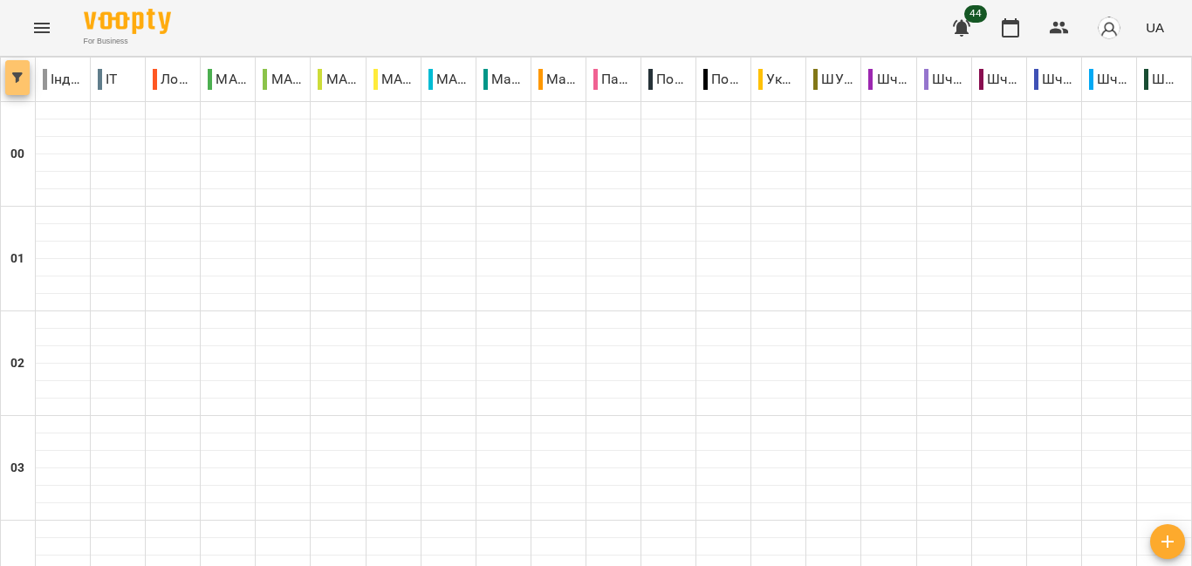
click at [12, 73] on icon "button" at bounding box center [17, 77] width 10 height 10
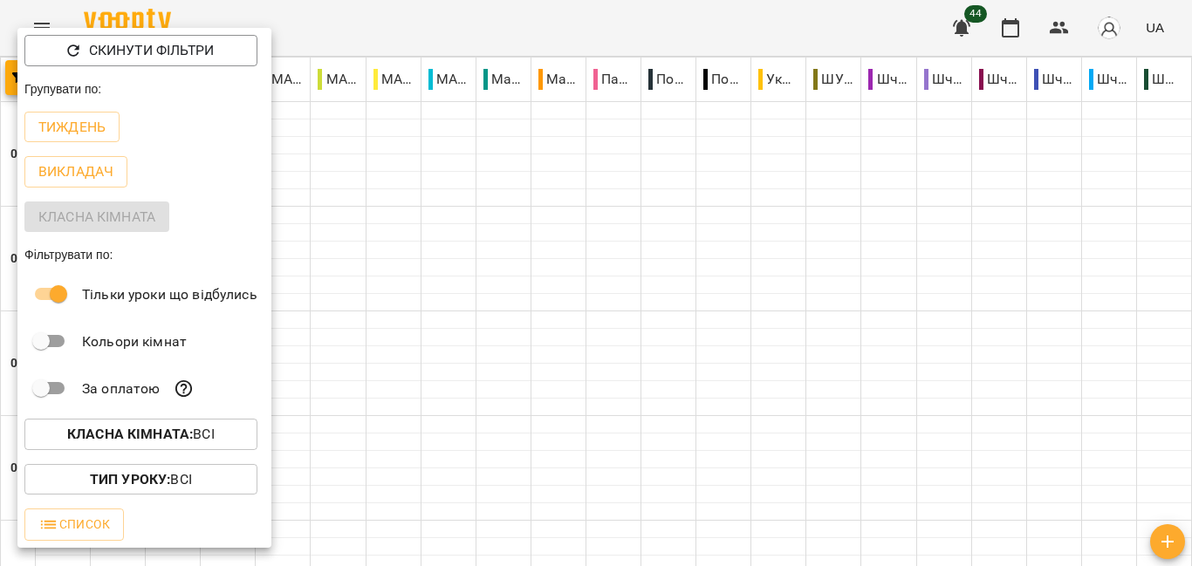
click at [360, 287] on div at bounding box center [596, 283] width 1192 height 566
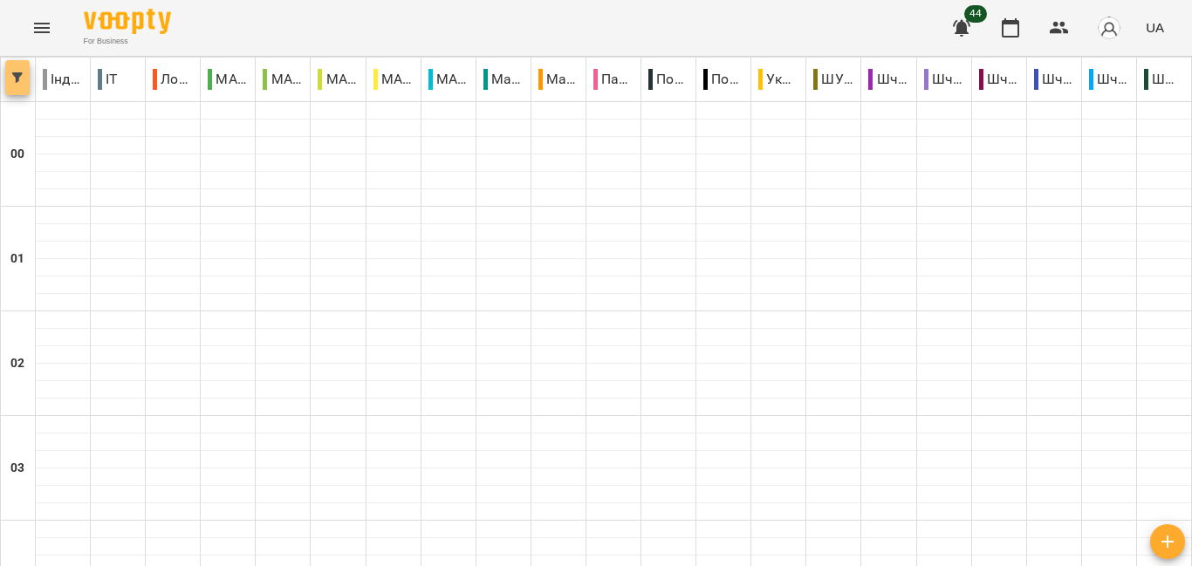
click at [9, 79] on span "button" at bounding box center [17, 77] width 24 height 10
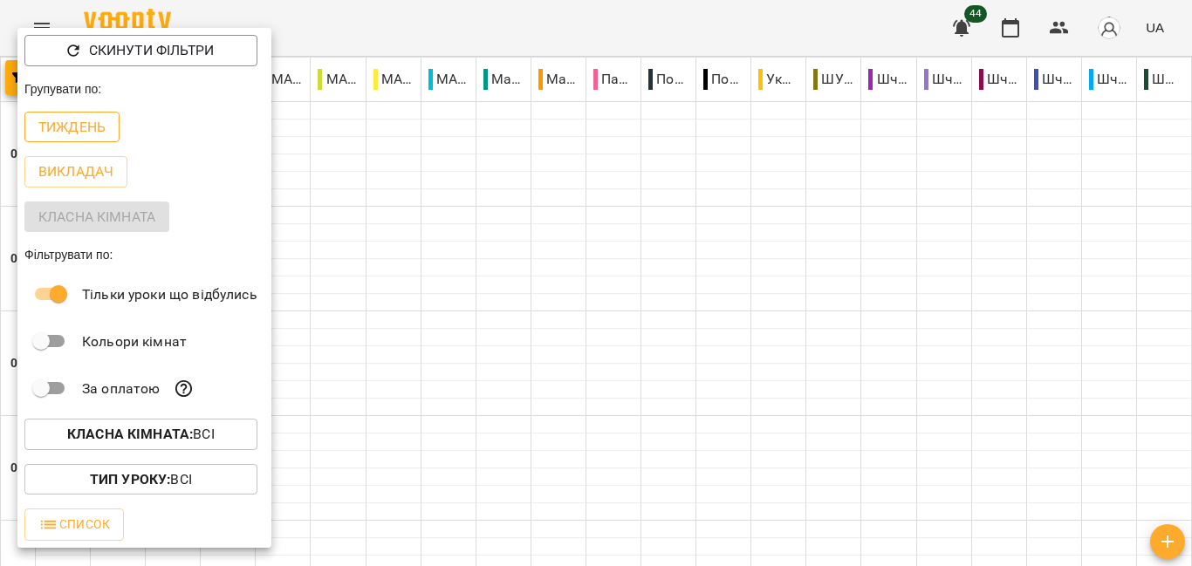
click at [76, 125] on p "Тиждень" at bounding box center [71, 127] width 67 height 21
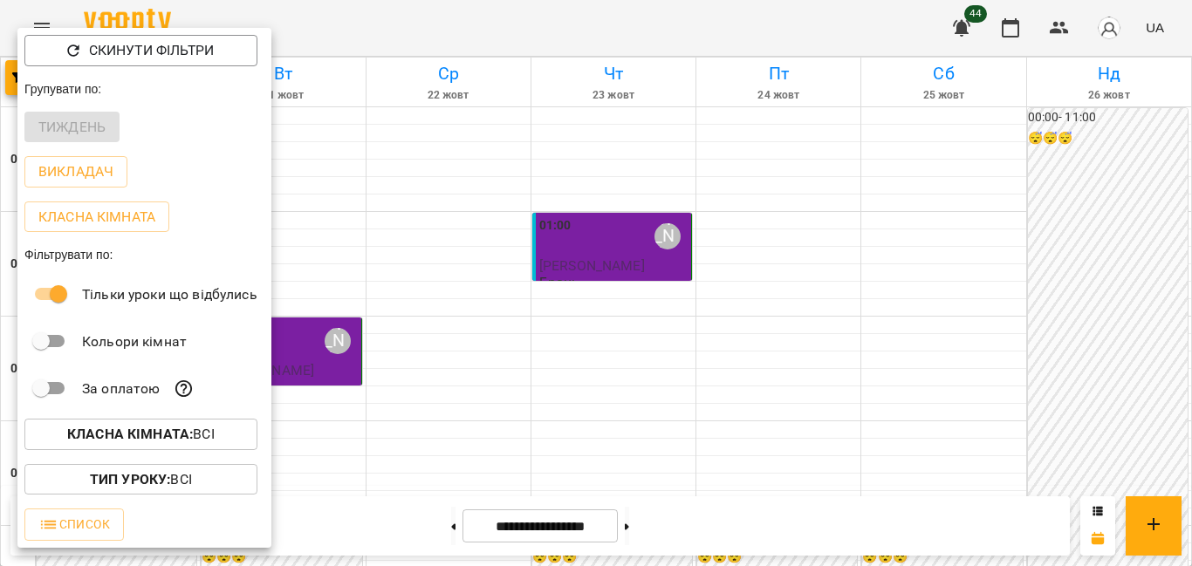
click at [332, 238] on div at bounding box center [596, 283] width 1192 height 566
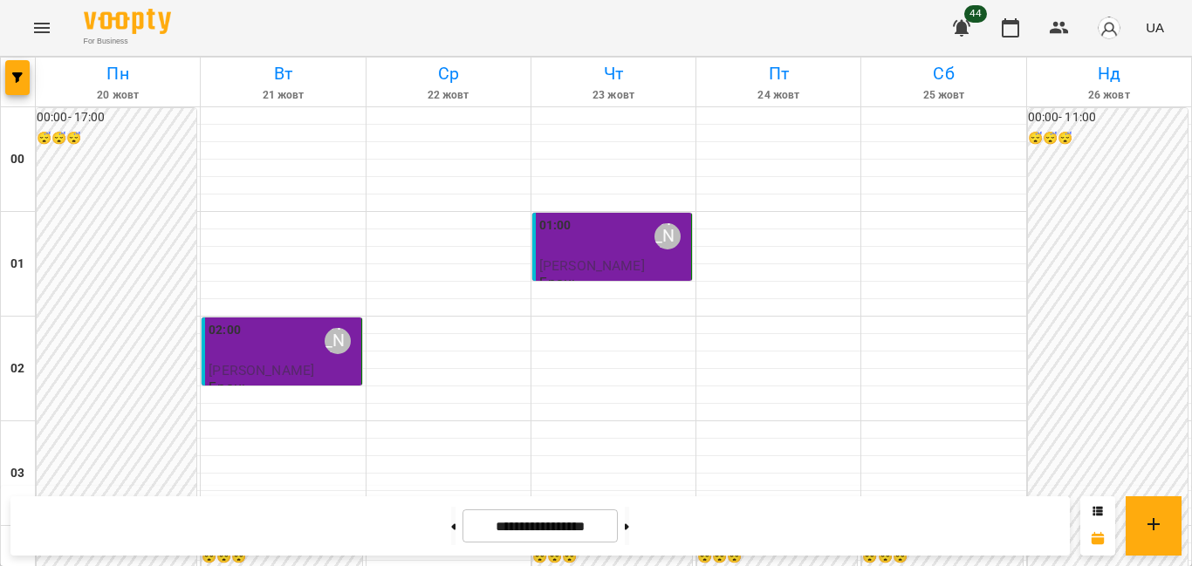
scroll to position [753, 0]
click at [451, 530] on icon at bounding box center [453, 527] width 4 height 7
type input "**********"
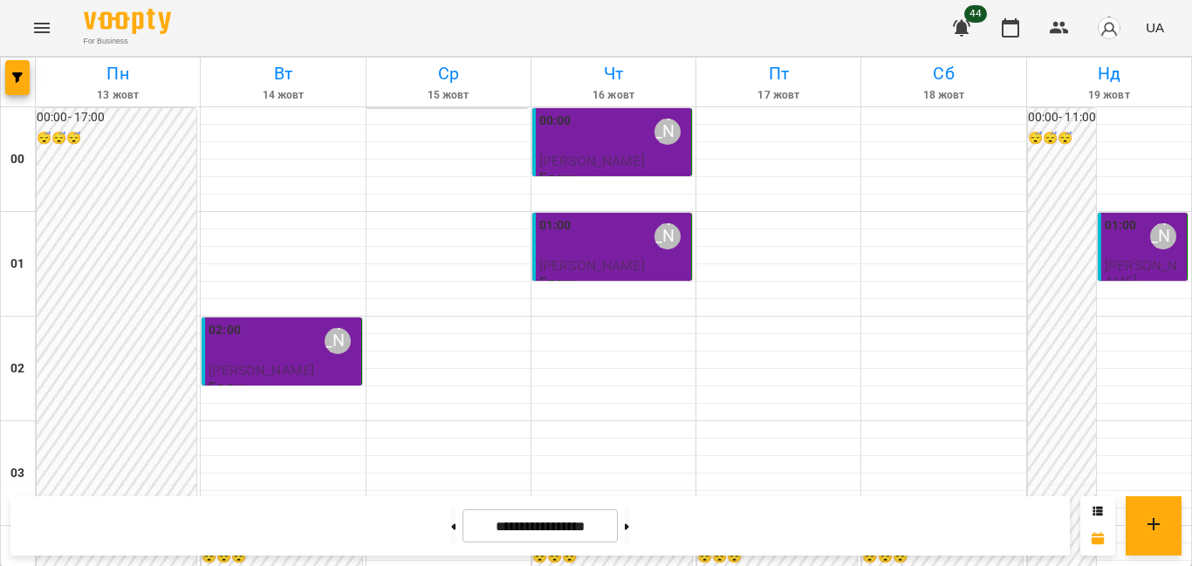
scroll to position [0, 0]
